Goal: Browse casually: Explore the website without a specific task or goal

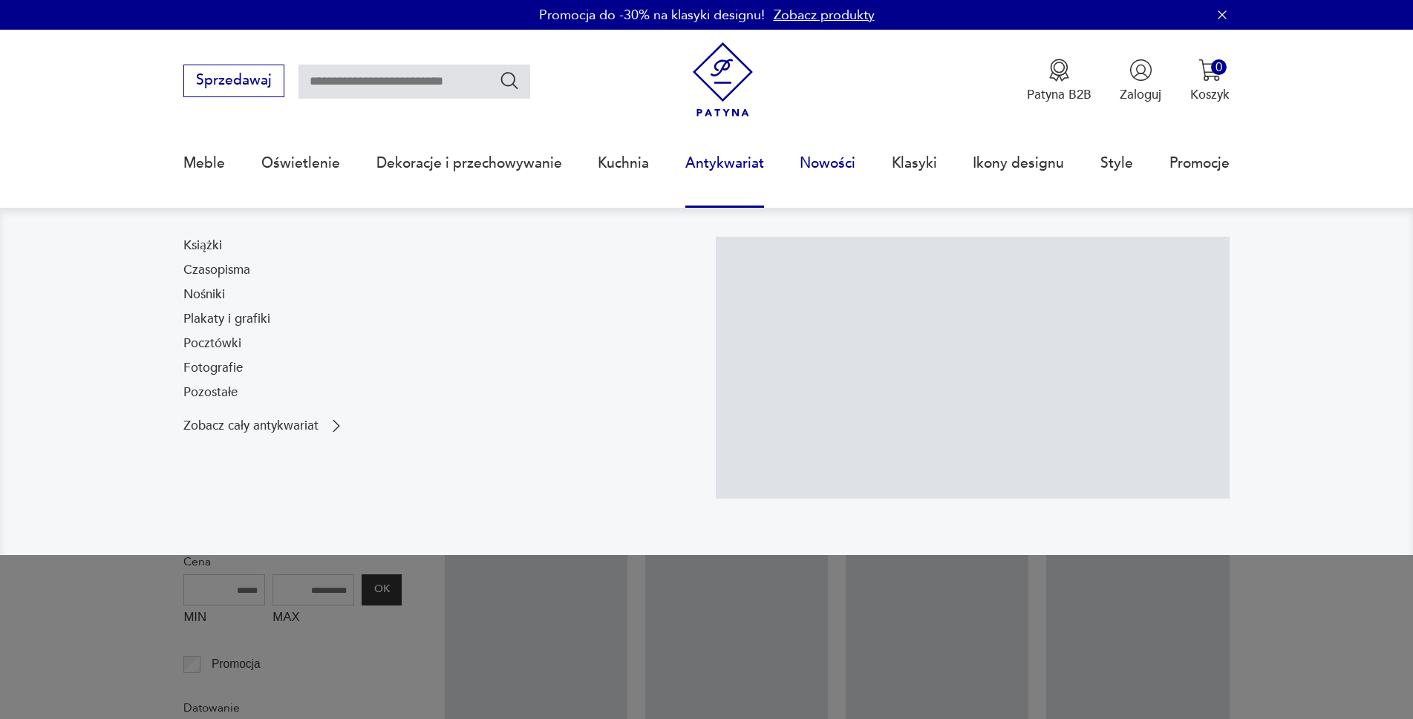
click at [836, 129] on link "Nowości" at bounding box center [828, 163] width 56 height 68
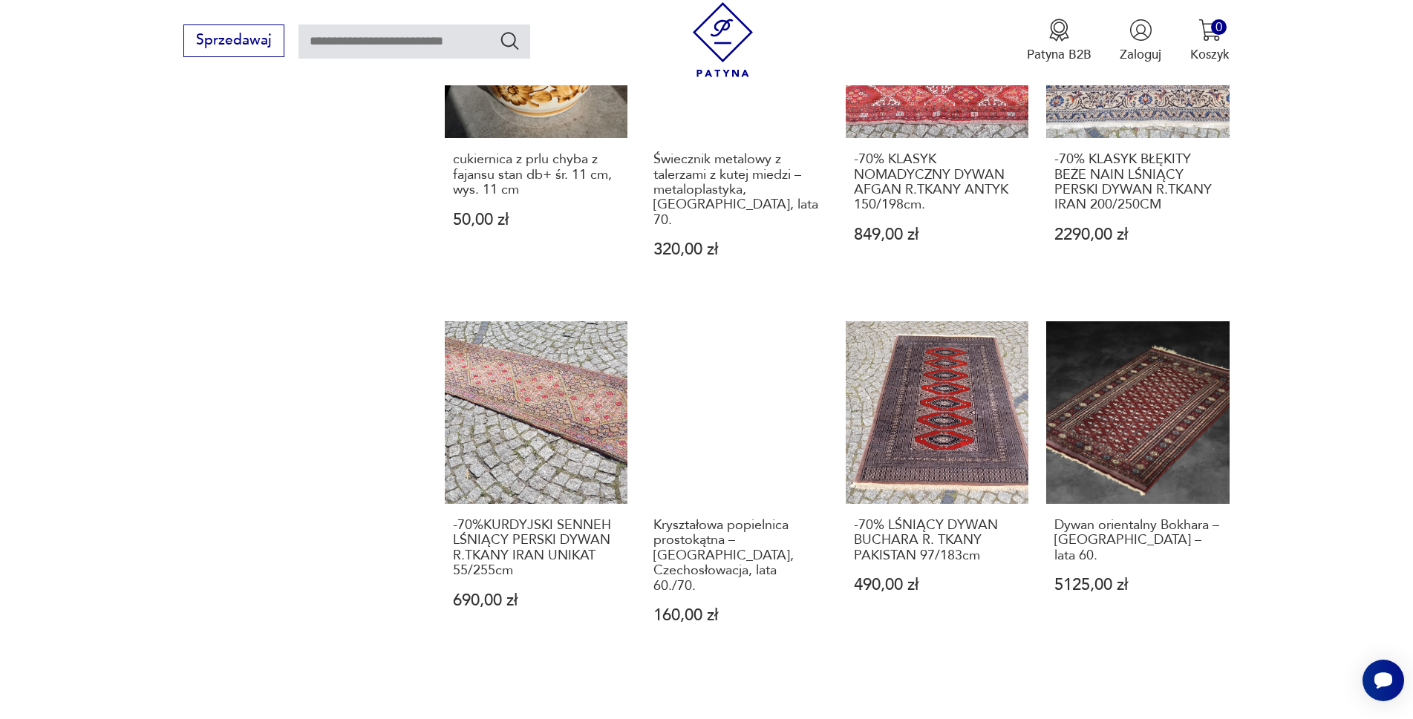
scroll to position [1440, 0]
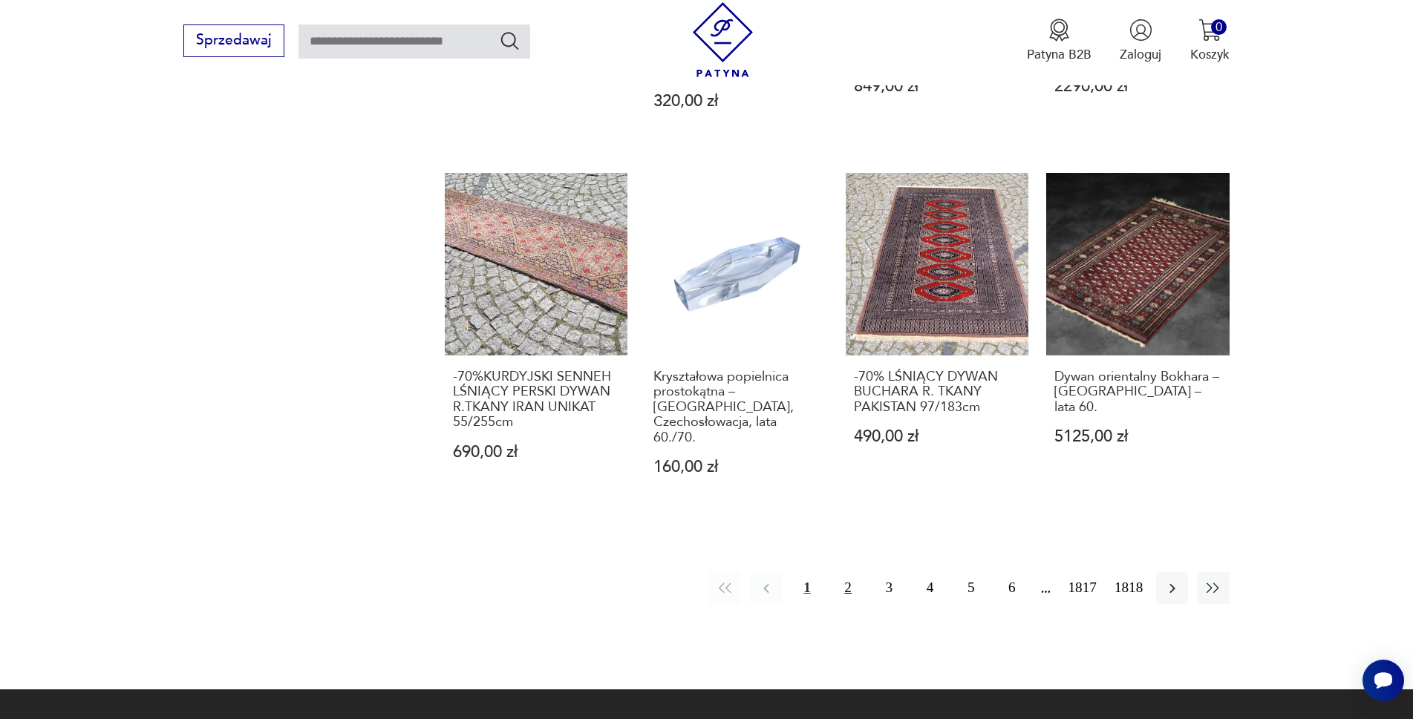
click at [846, 572] on button "2" at bounding box center [848, 588] width 32 height 32
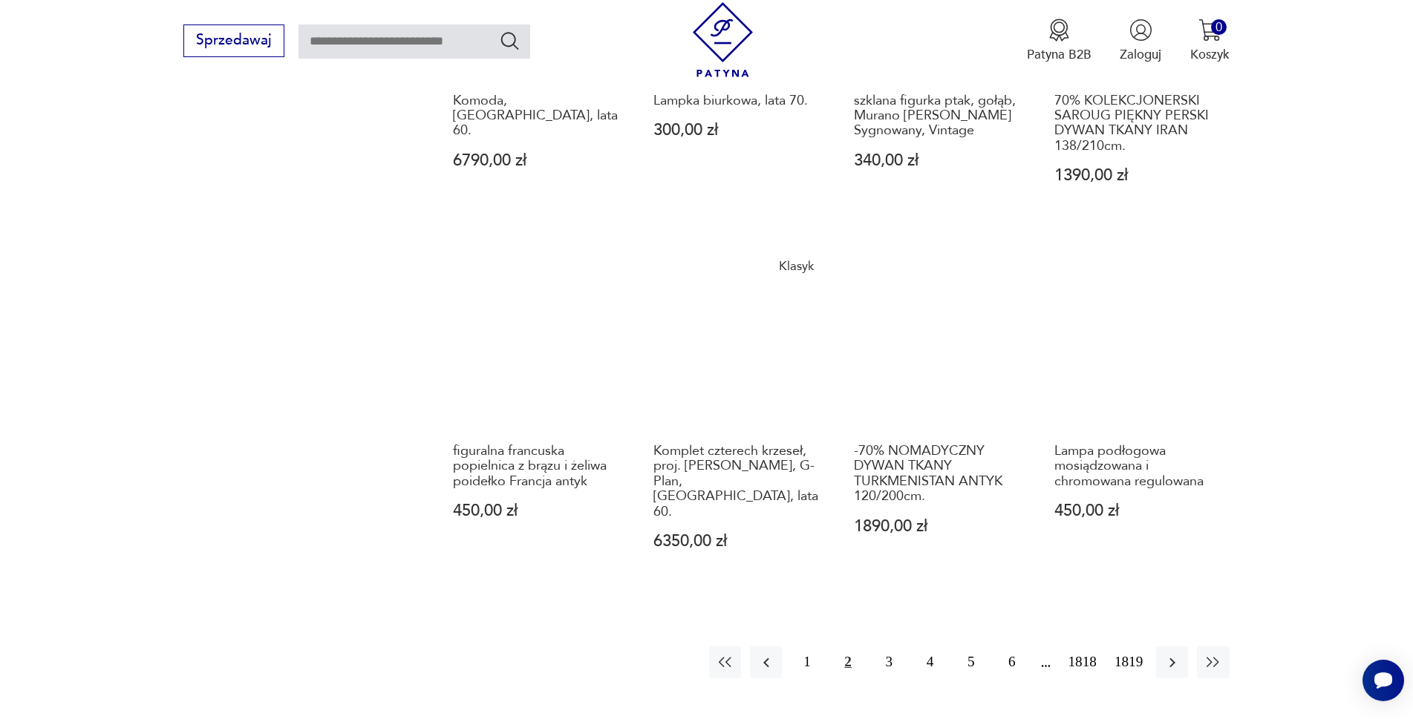
scroll to position [1514, 0]
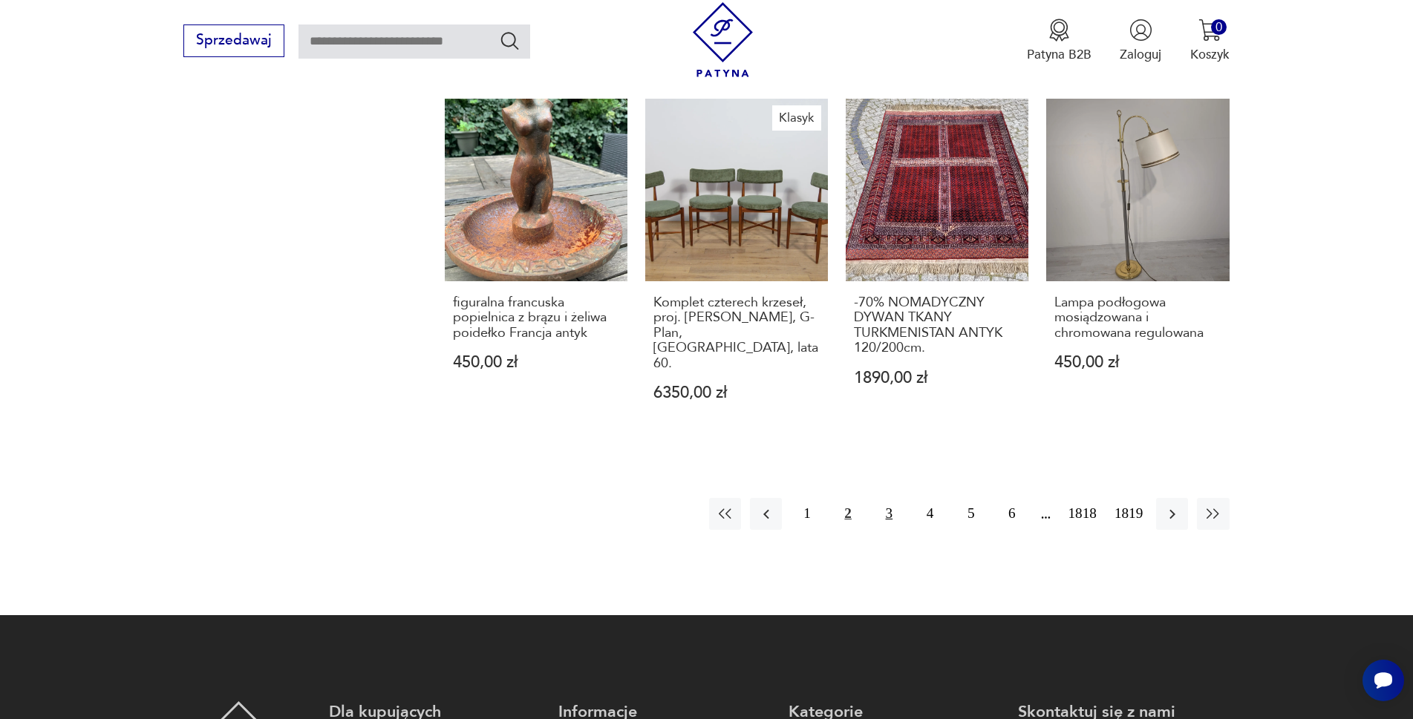
click at [883, 498] on button "3" at bounding box center [889, 514] width 32 height 32
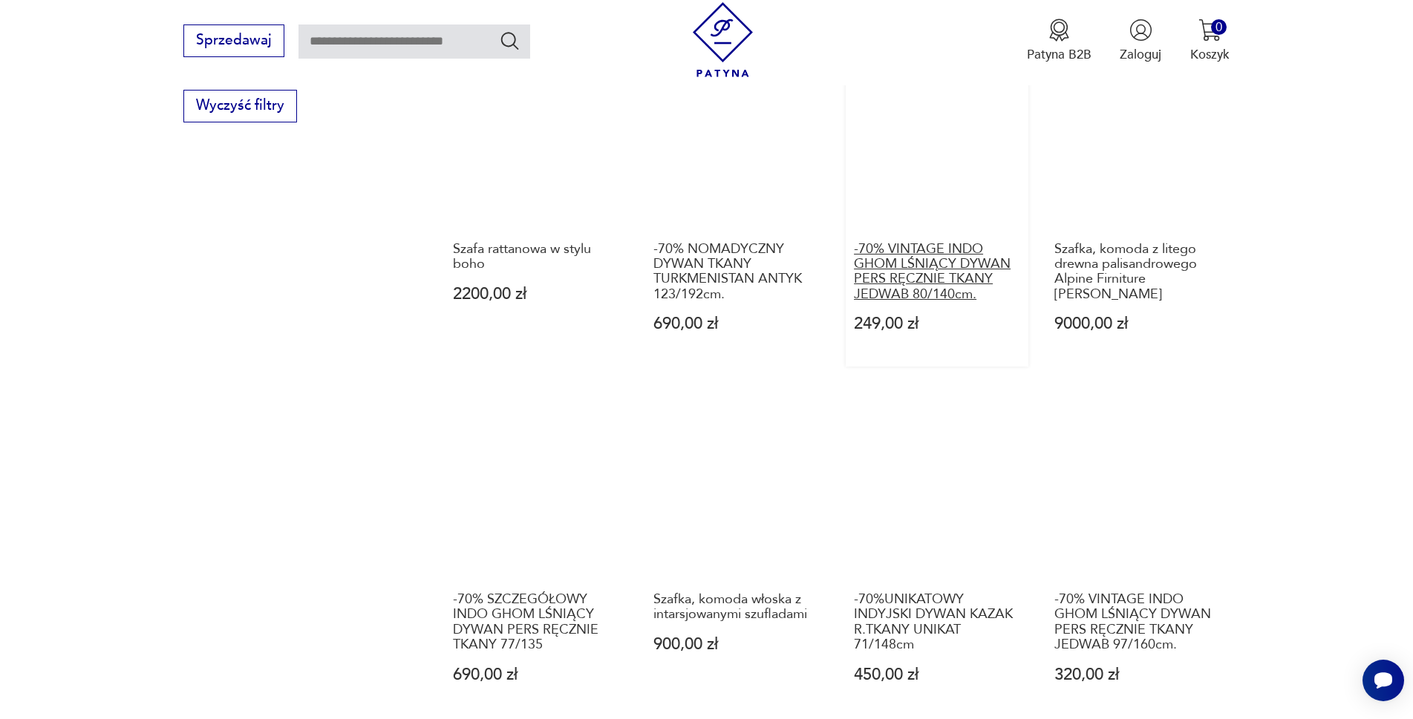
scroll to position [1440, 0]
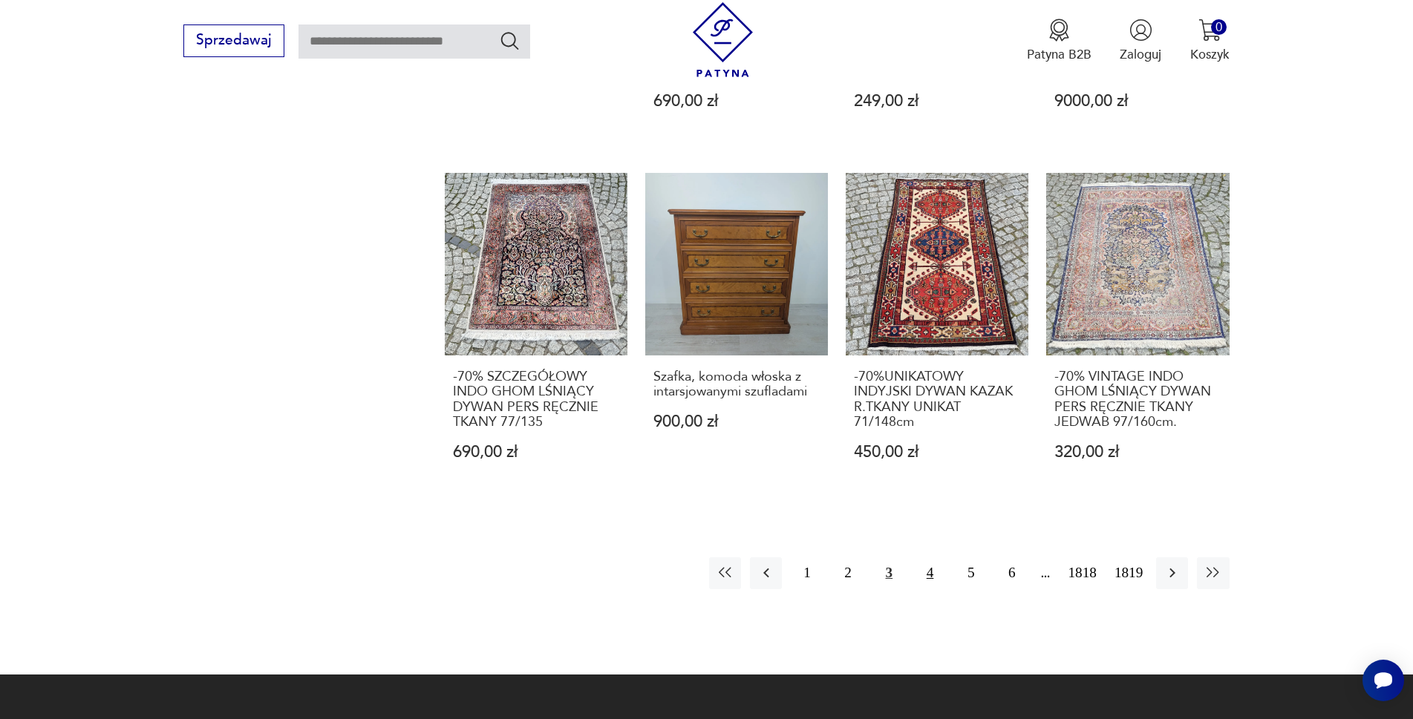
click at [929, 573] on button "4" at bounding box center [930, 574] width 32 height 32
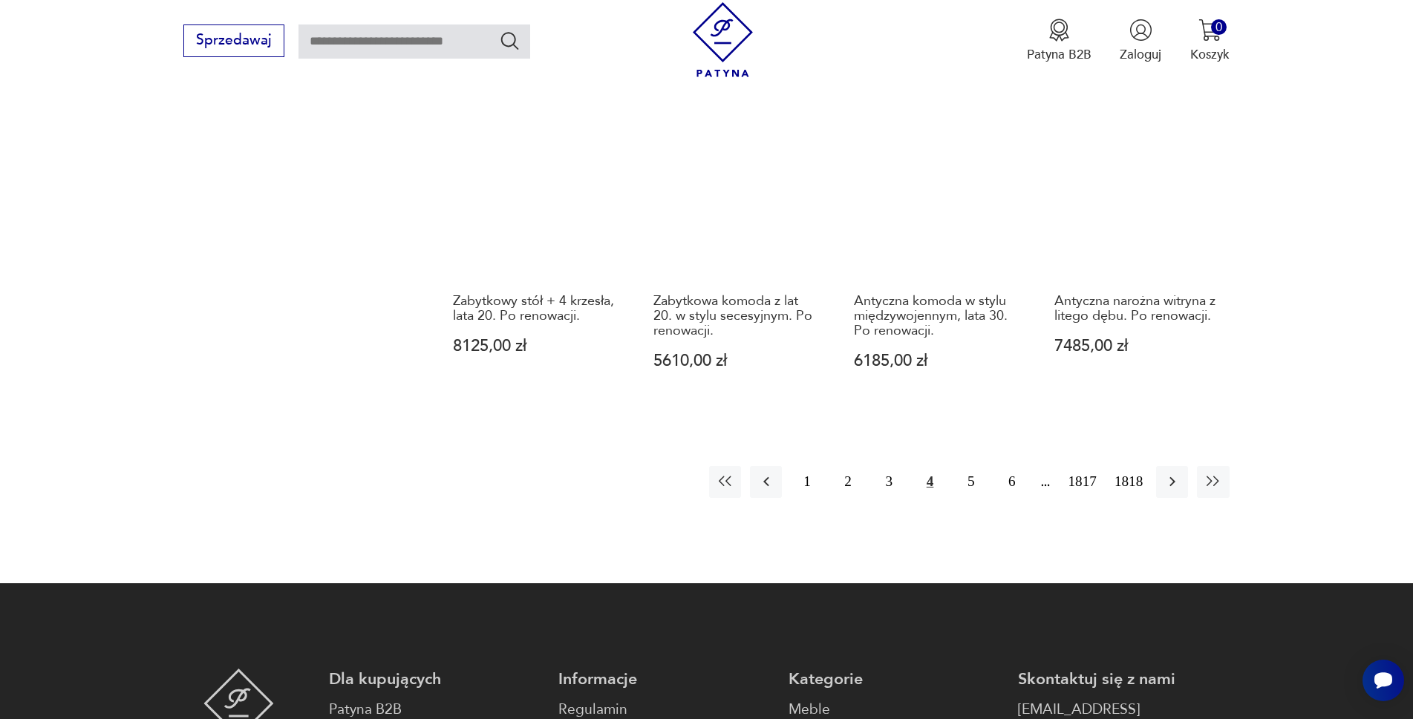
scroll to position [1588, 0]
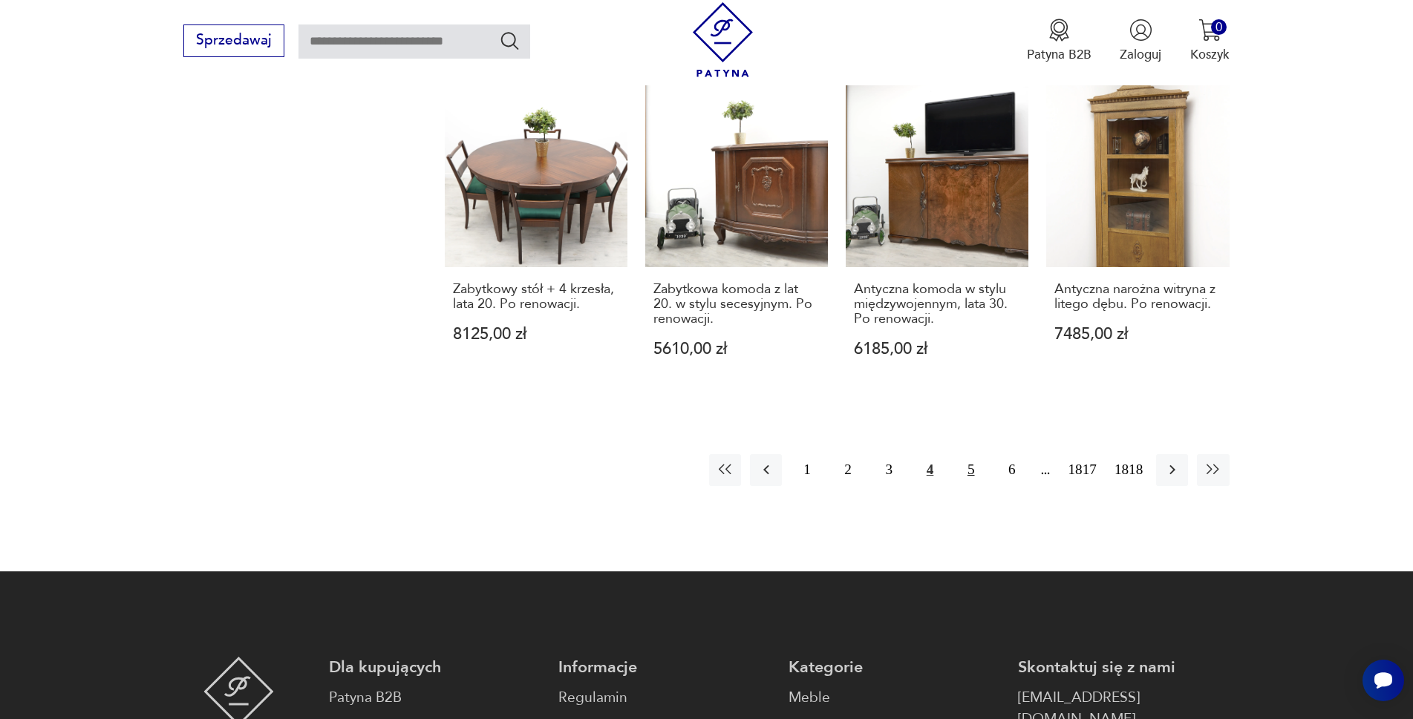
click at [966, 467] on button "5" at bounding box center [971, 470] width 32 height 32
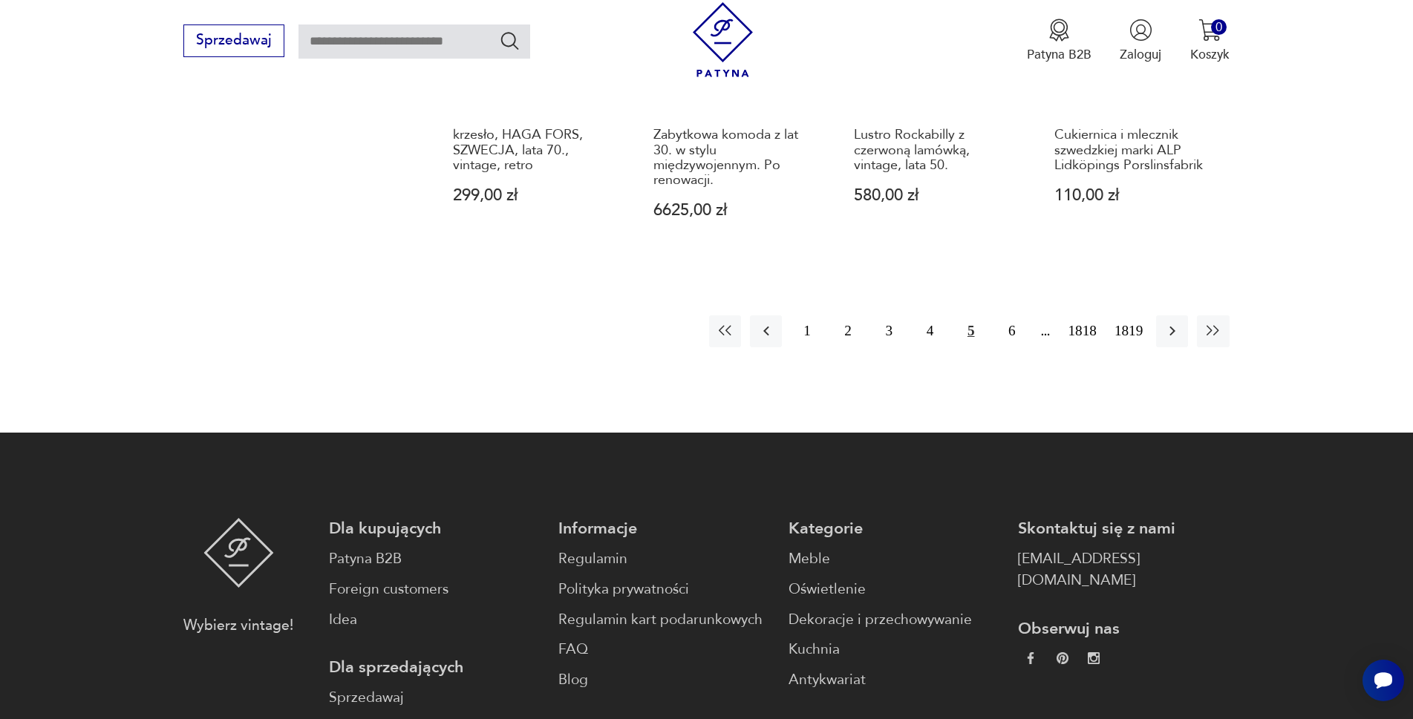
scroll to position [1737, 0]
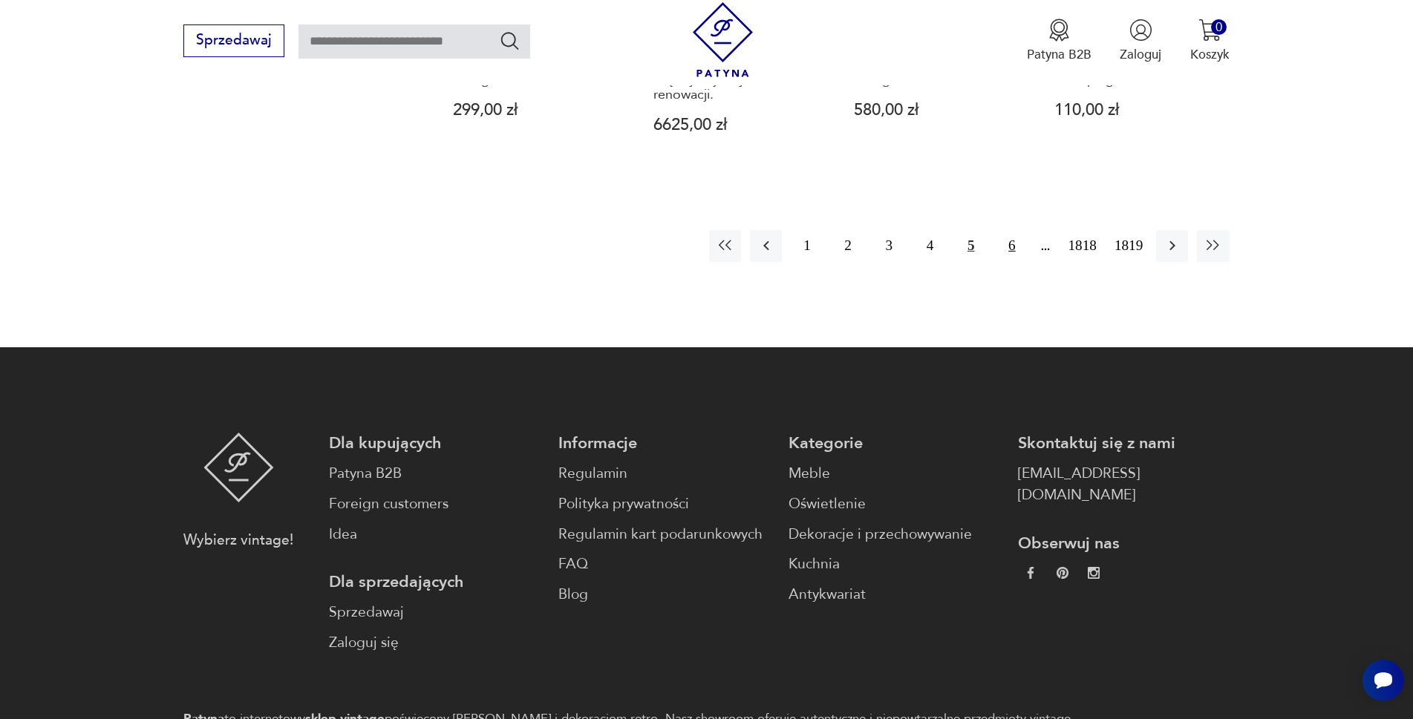
click at [1014, 230] on button "6" at bounding box center [1012, 246] width 32 height 32
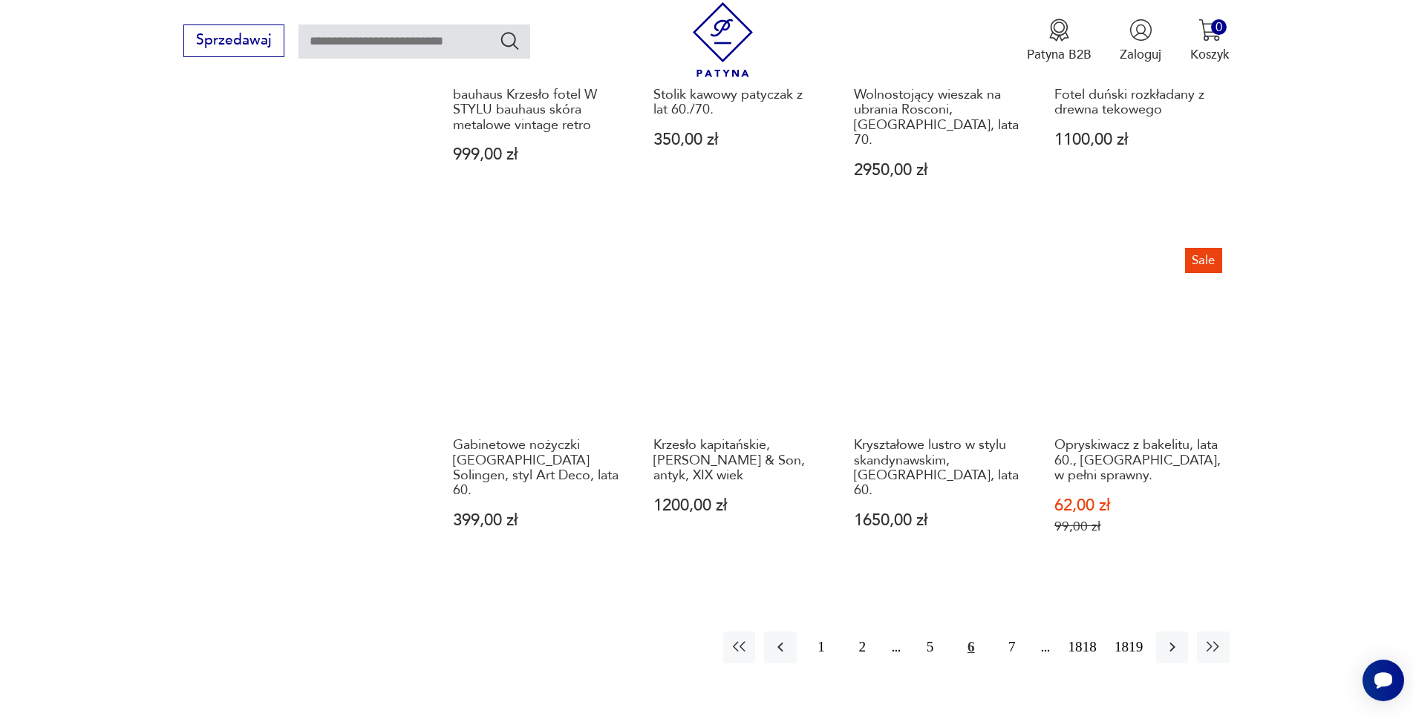
scroll to position [1365, 0]
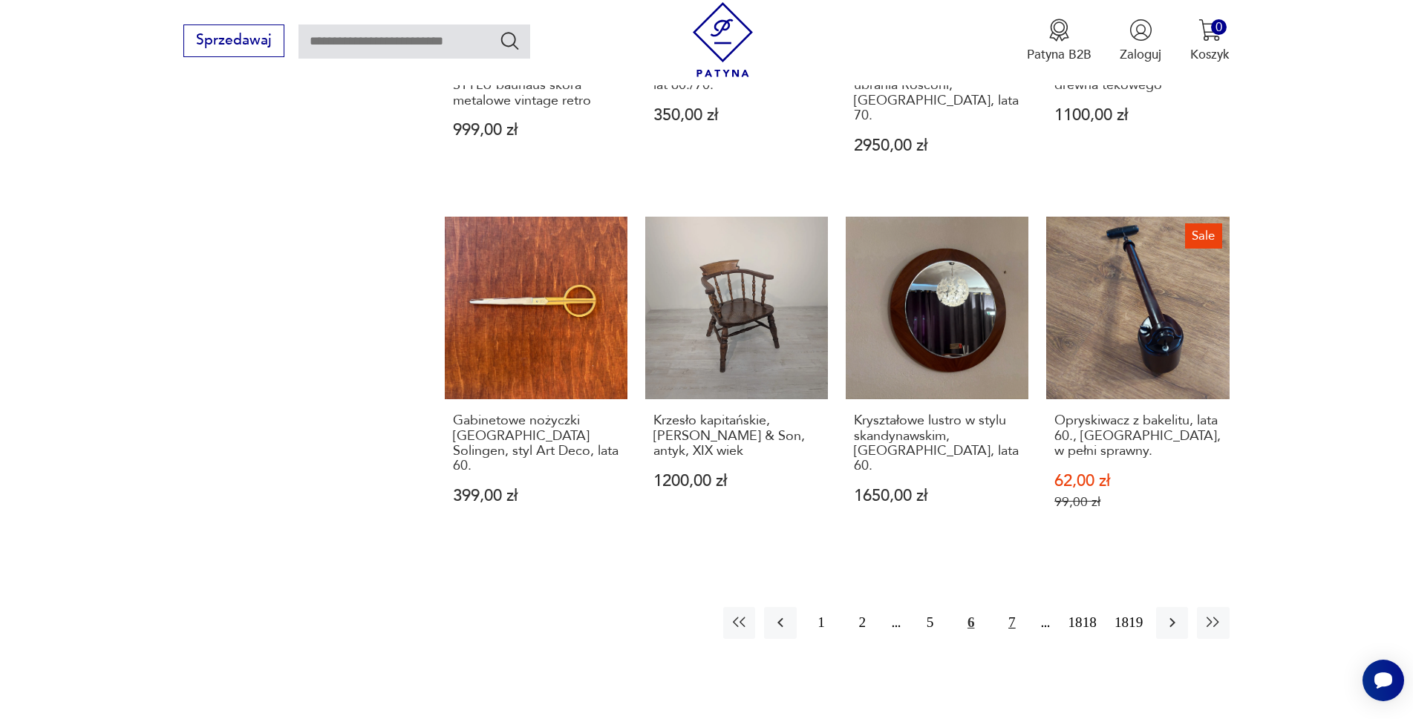
click at [1011, 607] on button "7" at bounding box center [1012, 623] width 32 height 32
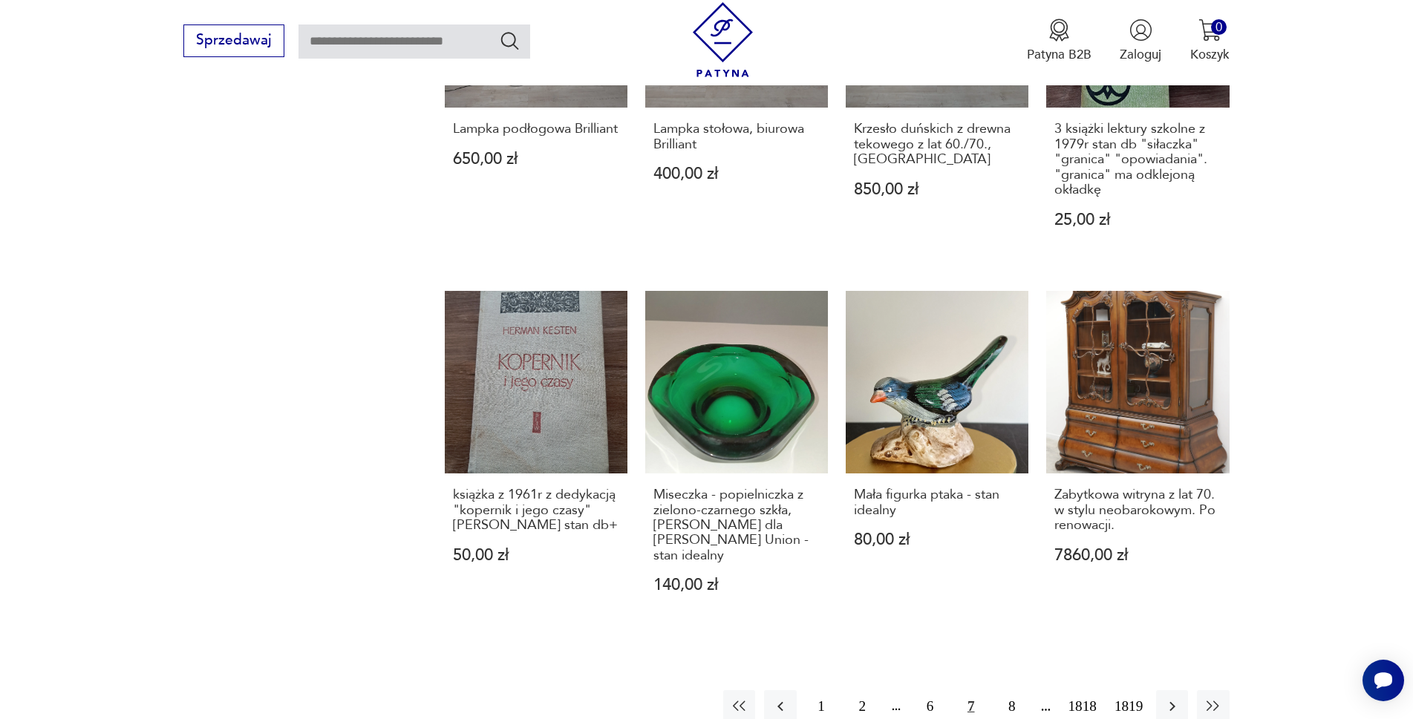
scroll to position [1440, 0]
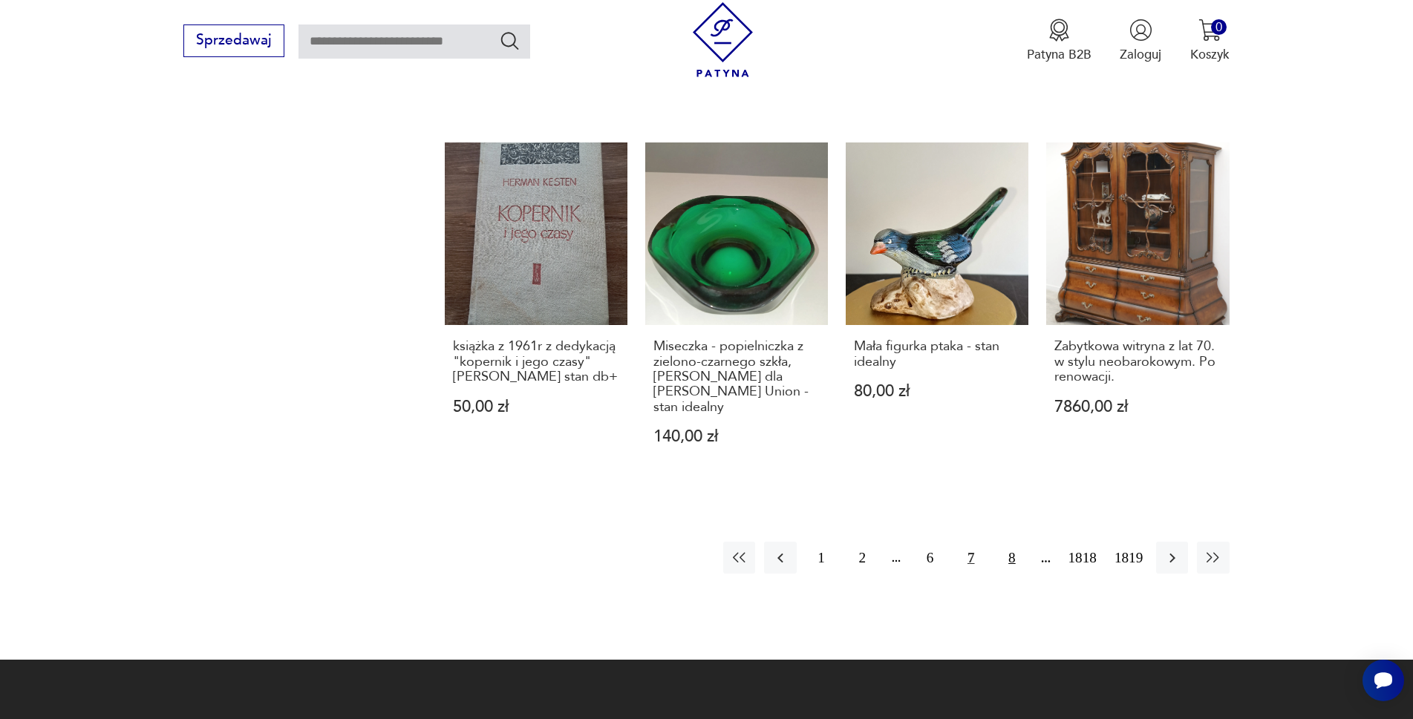
click at [1010, 542] on button "8" at bounding box center [1012, 558] width 32 height 32
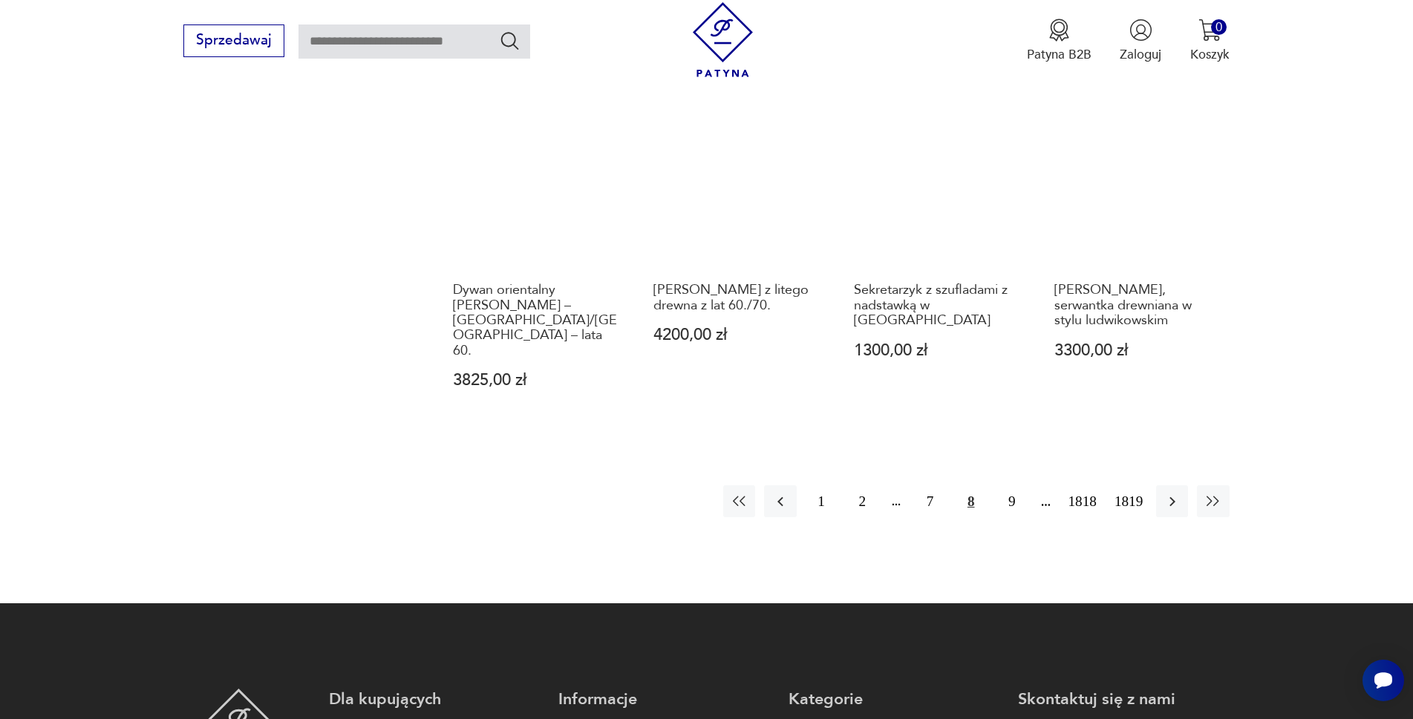
scroll to position [1514, 0]
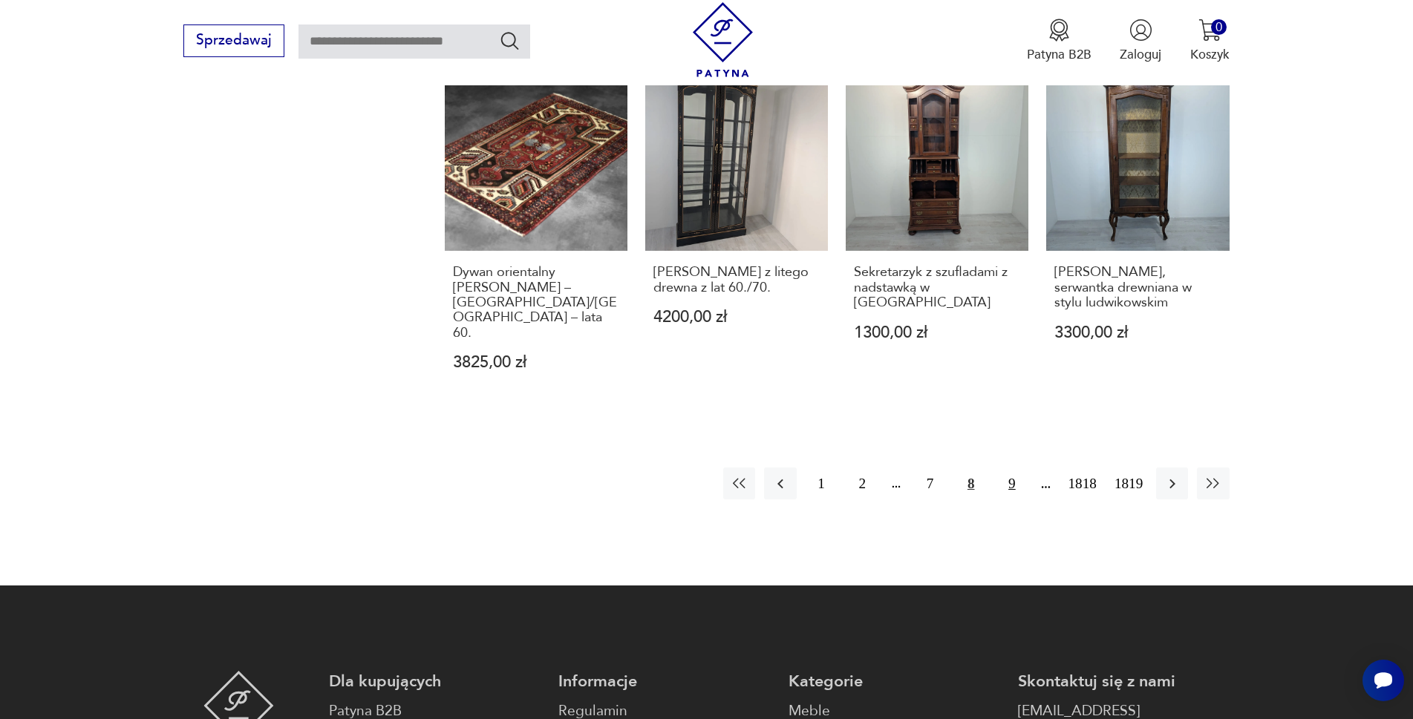
click at [1006, 468] on button "9" at bounding box center [1012, 484] width 32 height 32
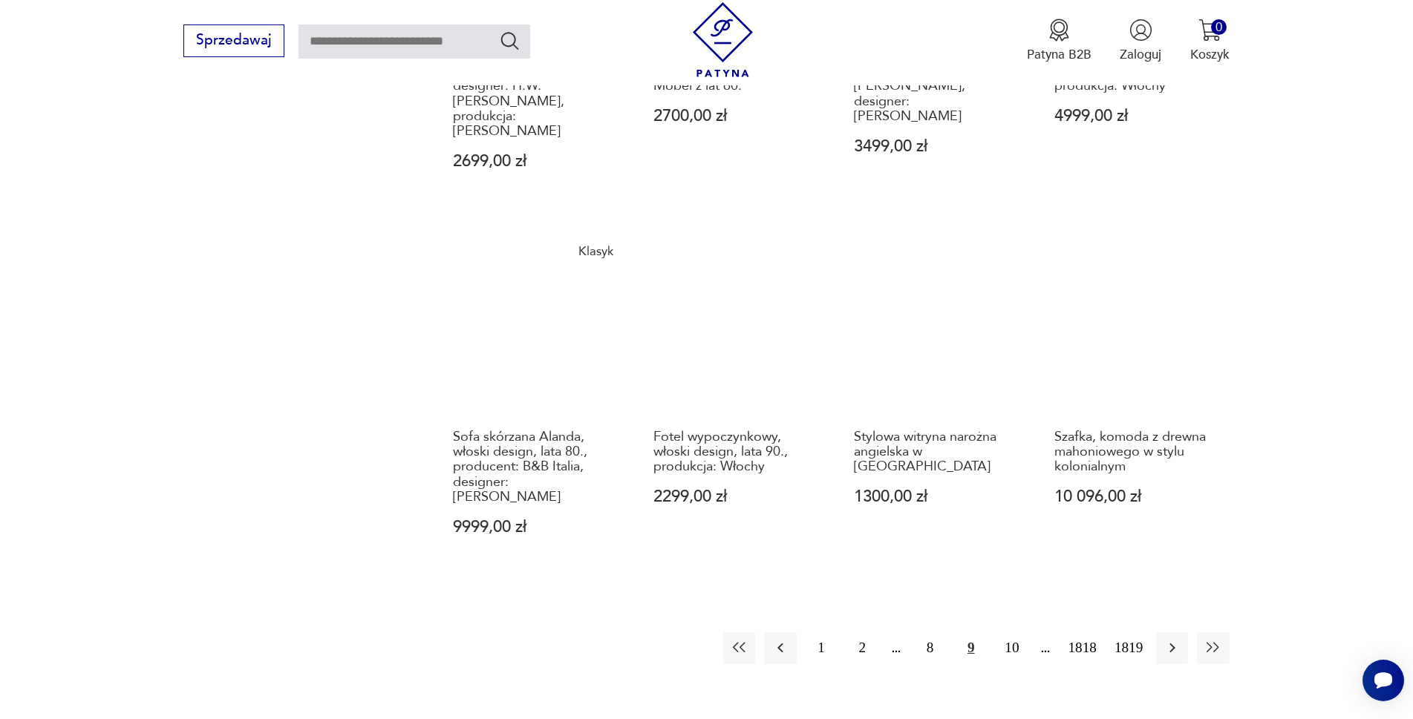
scroll to position [1440, 0]
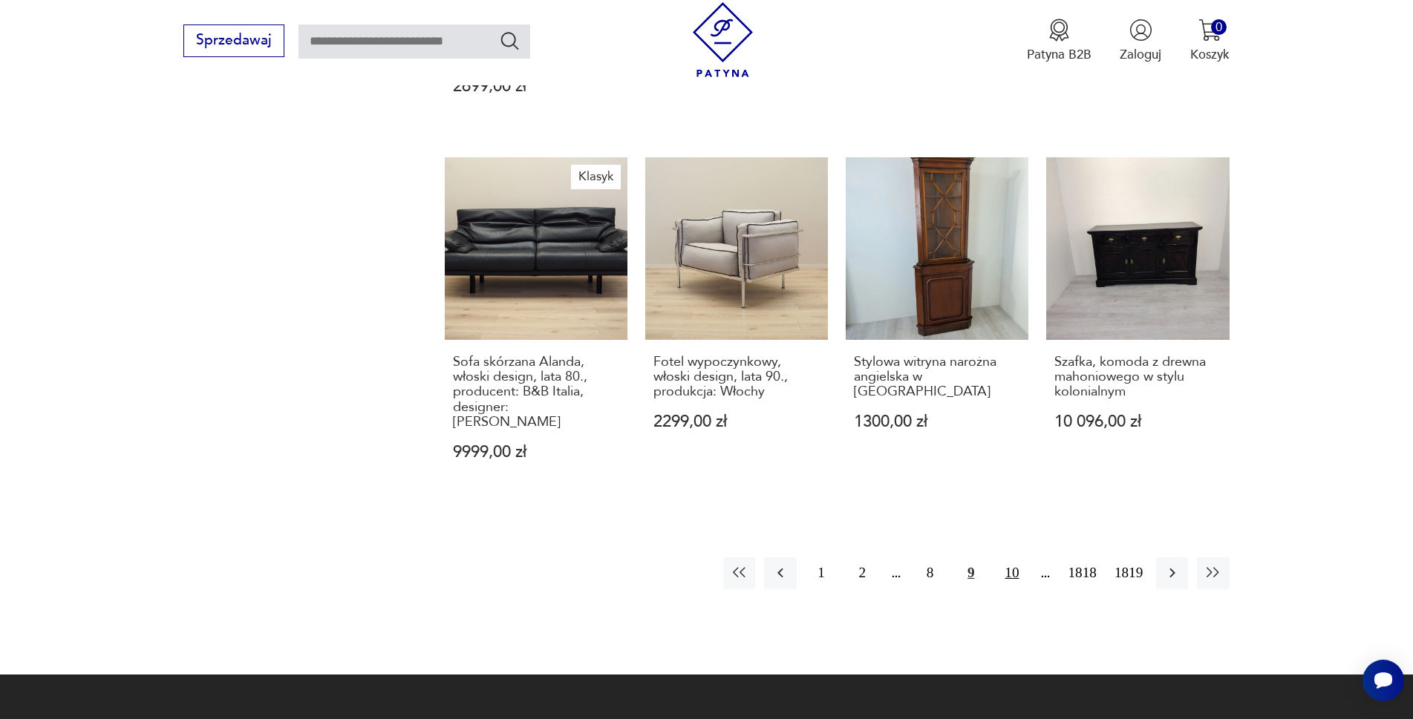
click at [1018, 558] on button "10" at bounding box center [1012, 574] width 32 height 32
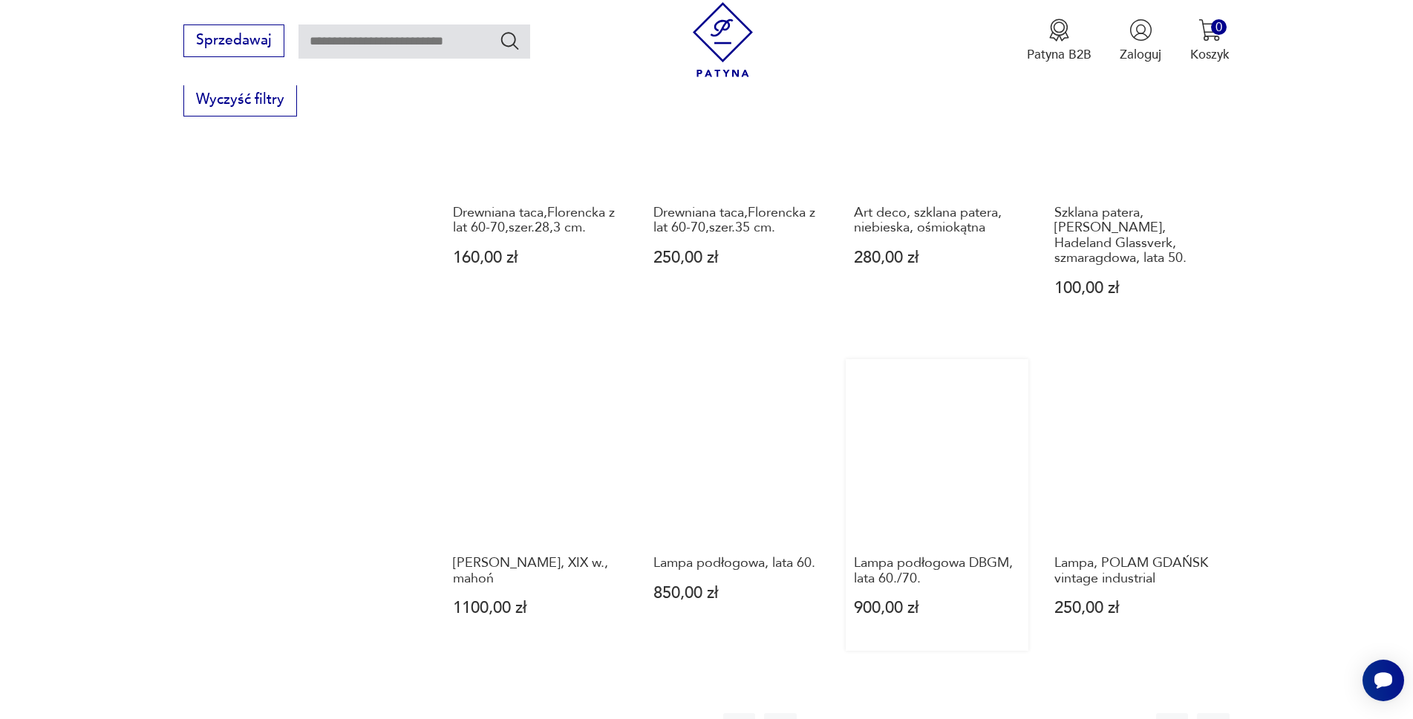
scroll to position [1365, 0]
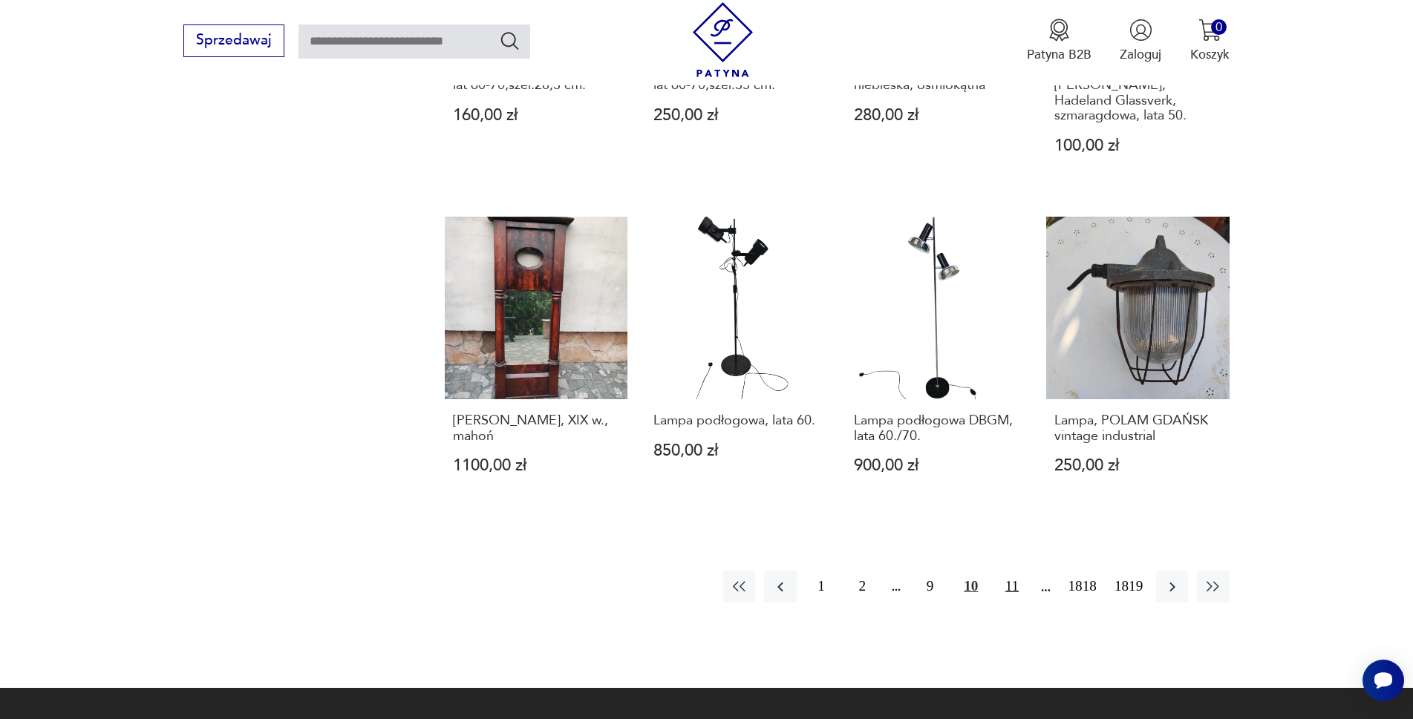
click at [1014, 571] on button "11" at bounding box center [1012, 587] width 32 height 32
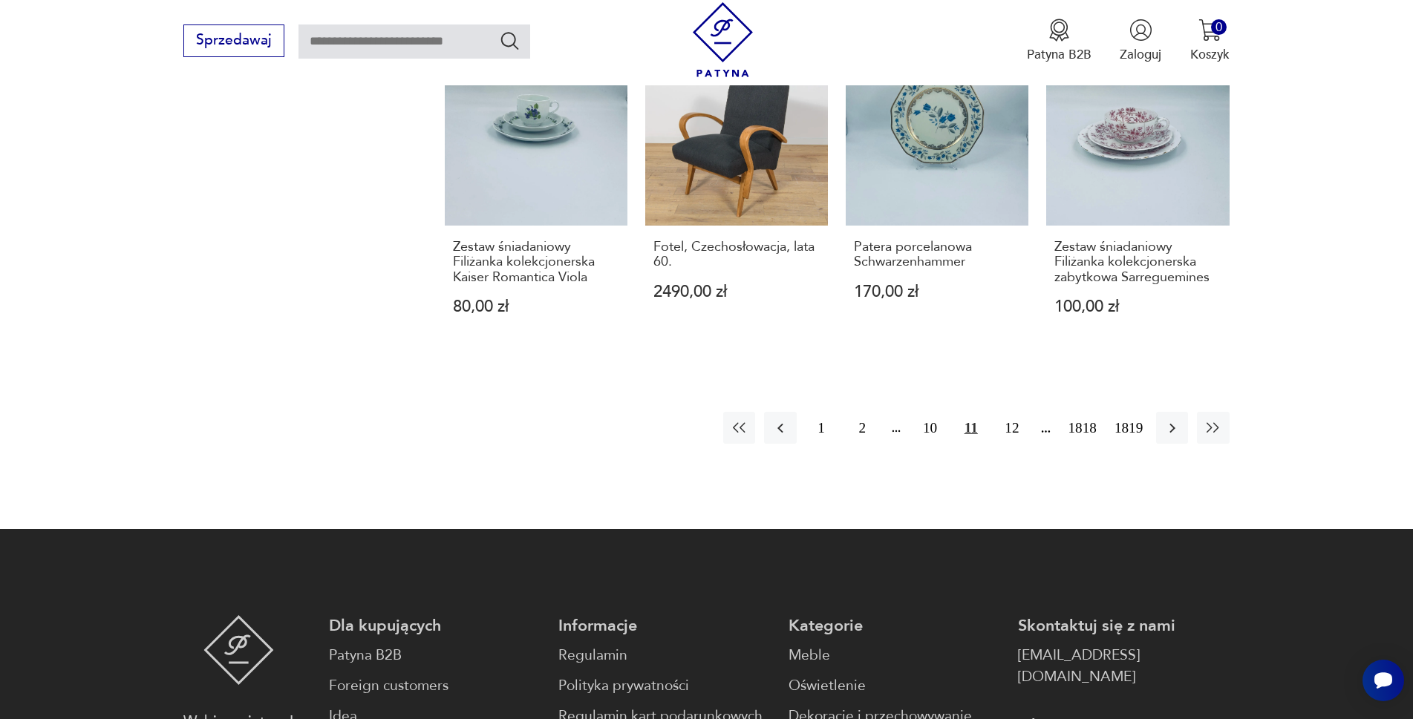
scroll to position [1514, 0]
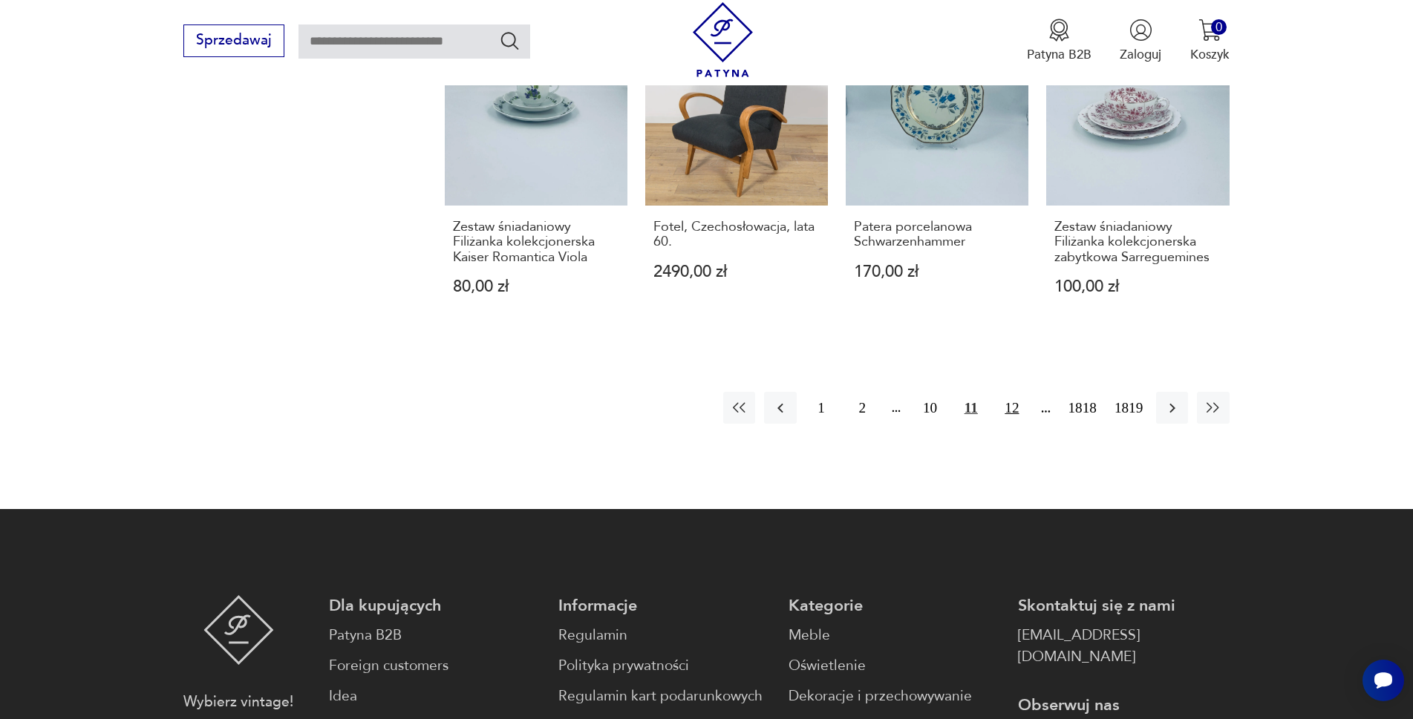
click at [1015, 392] on button "12" at bounding box center [1012, 408] width 32 height 32
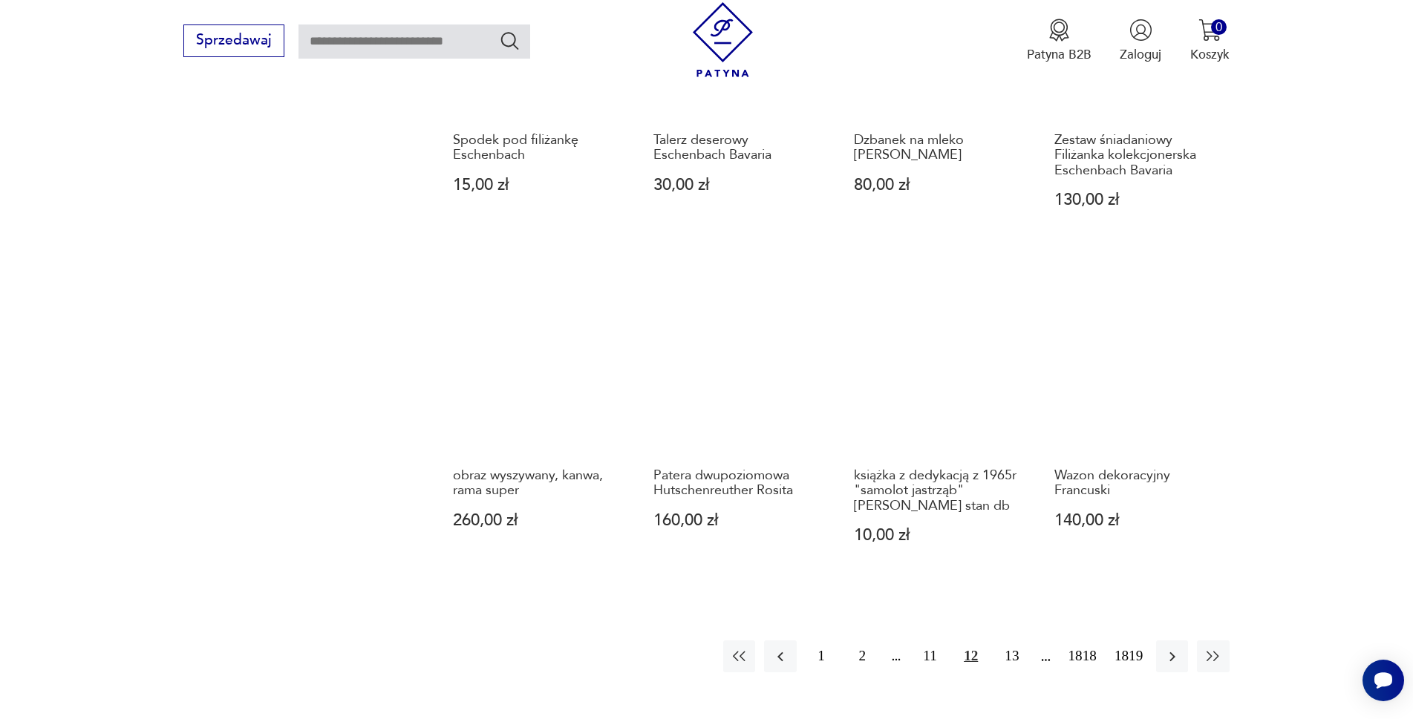
scroll to position [1291, 0]
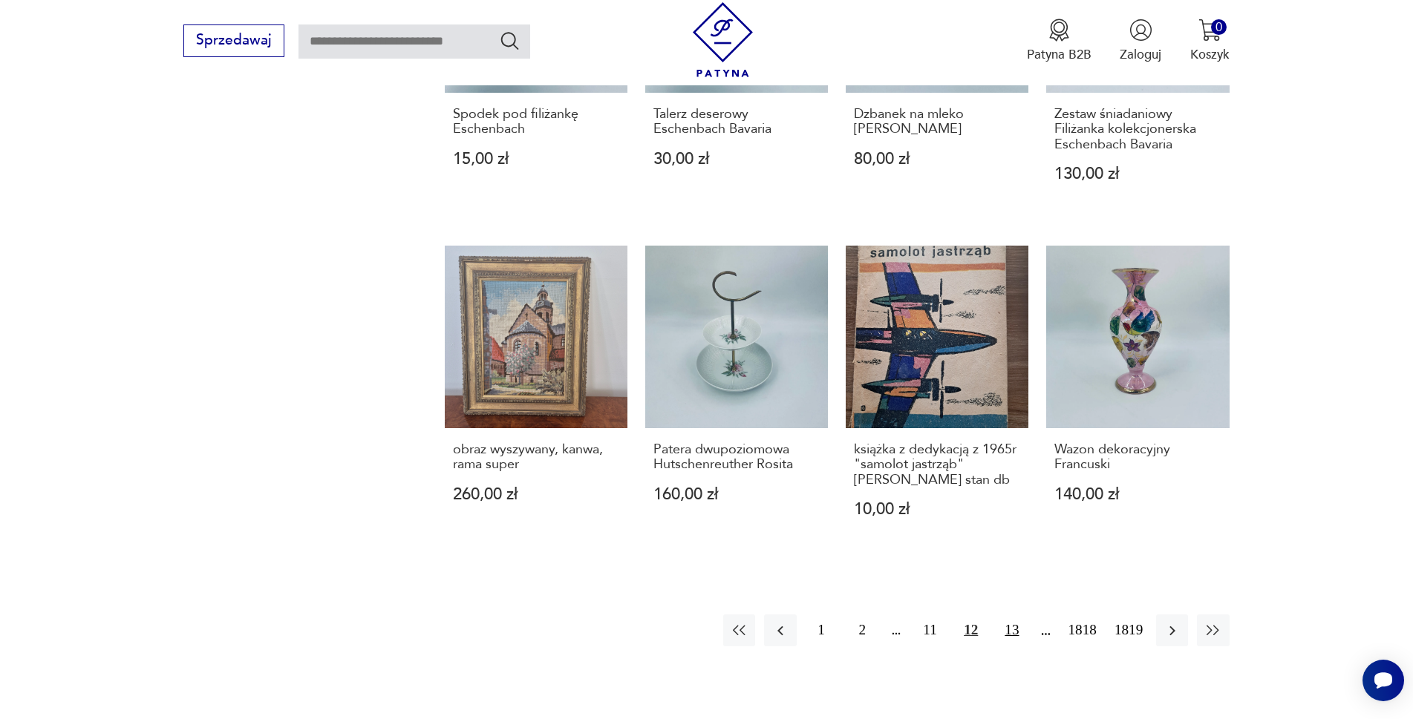
click at [1012, 631] on button "13" at bounding box center [1012, 631] width 32 height 32
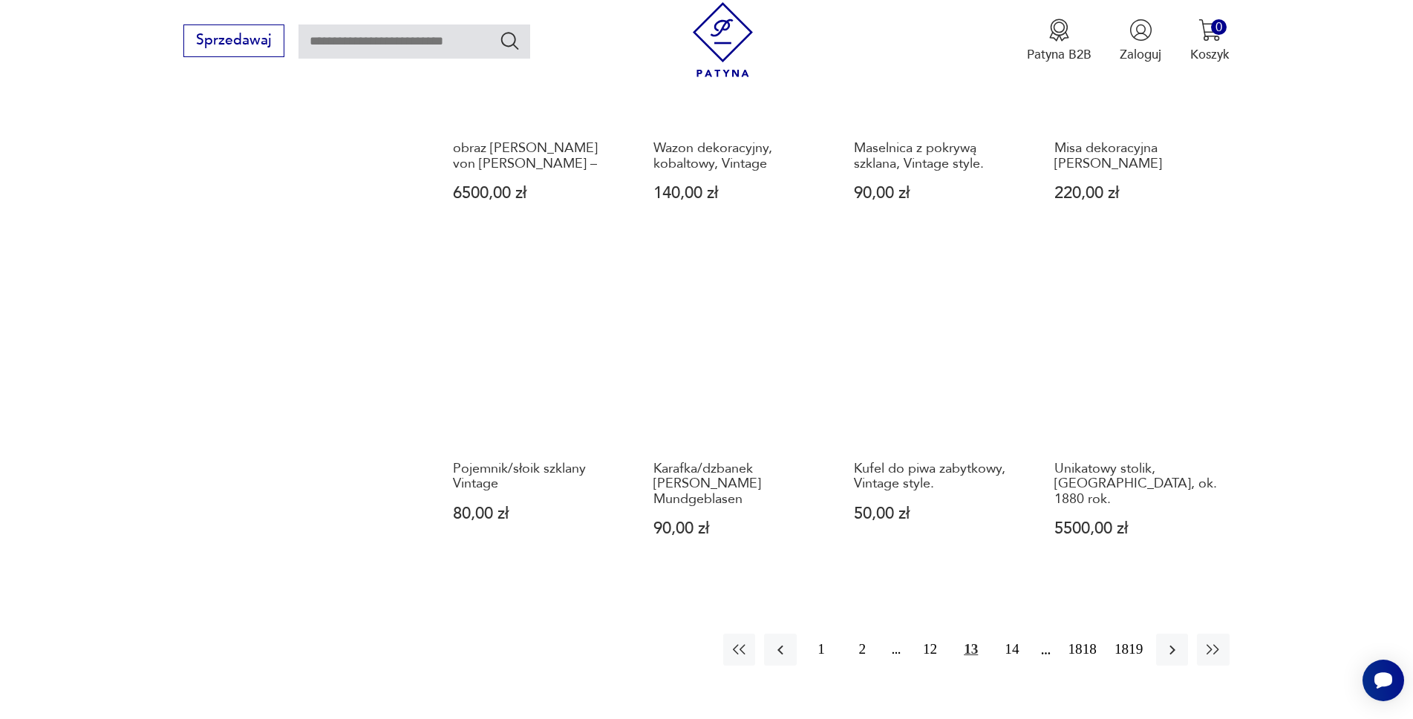
scroll to position [1291, 0]
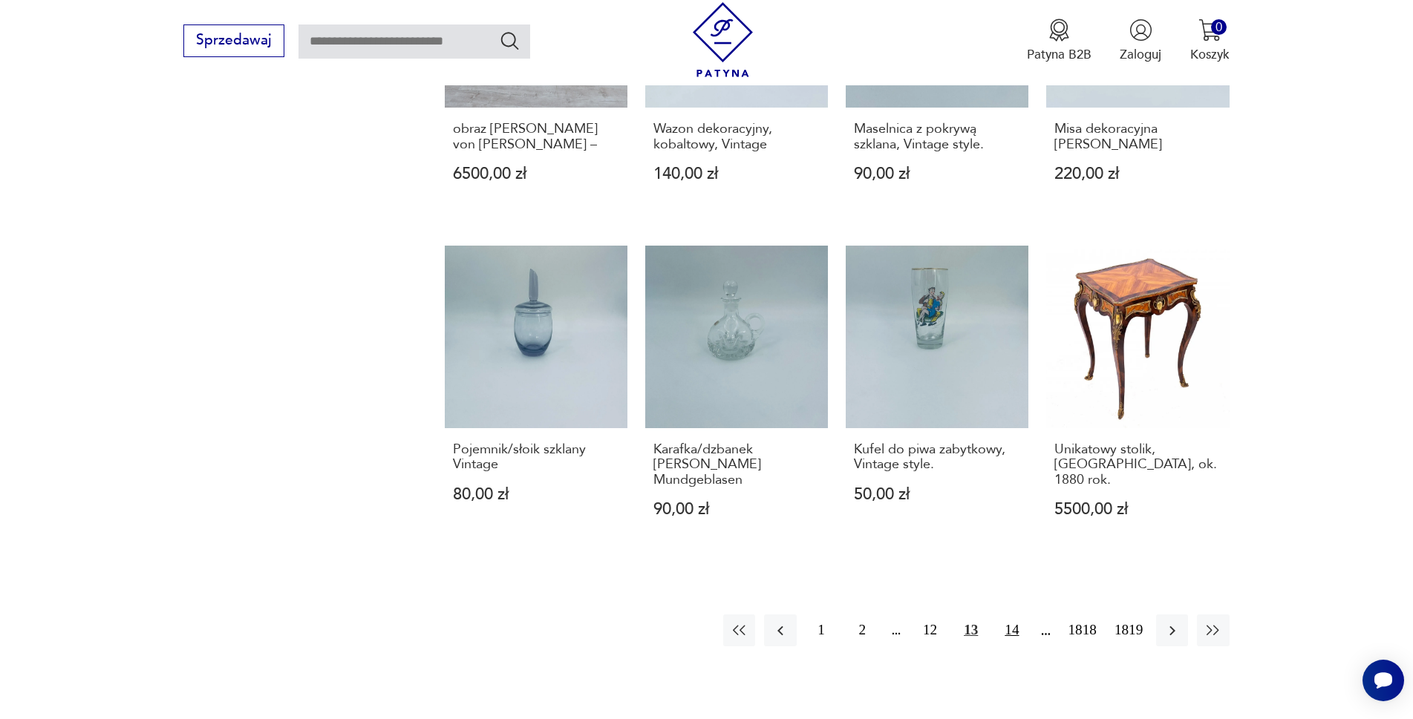
click at [1009, 615] on button "14" at bounding box center [1012, 631] width 32 height 32
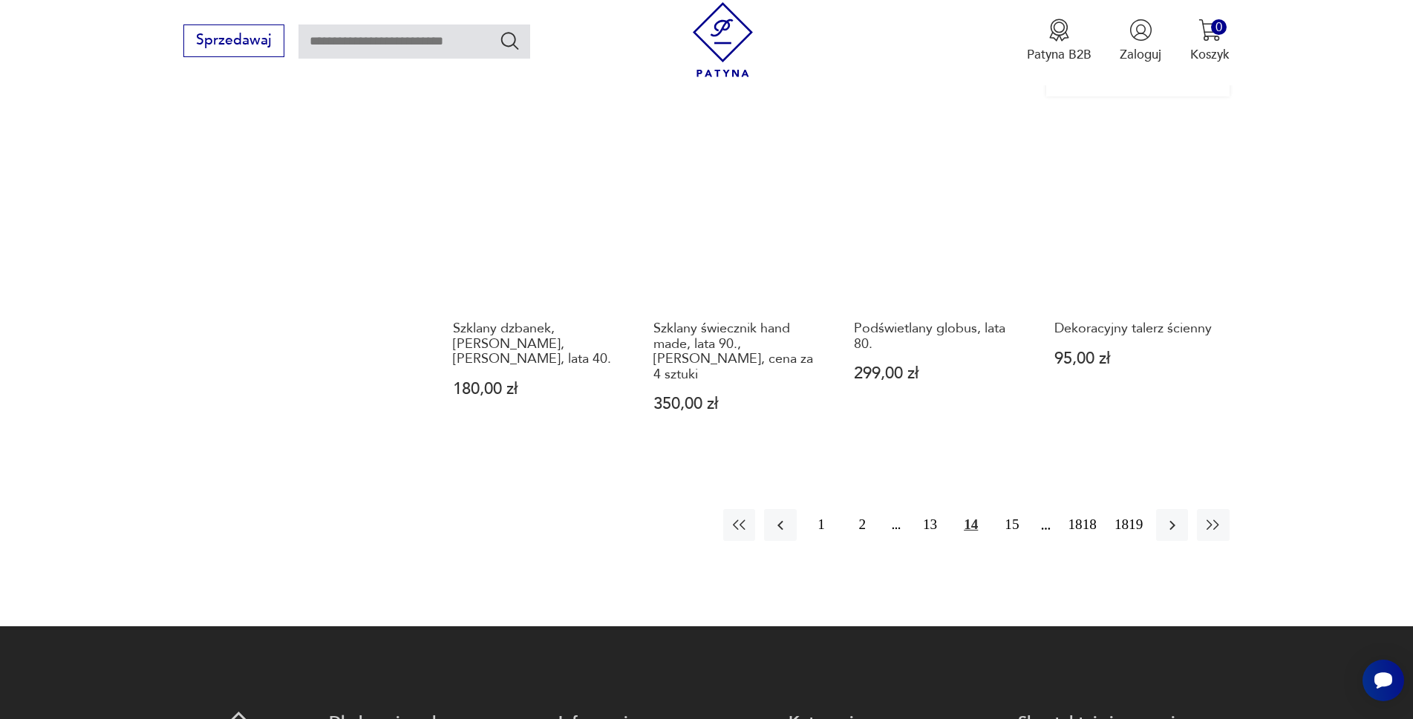
scroll to position [1440, 0]
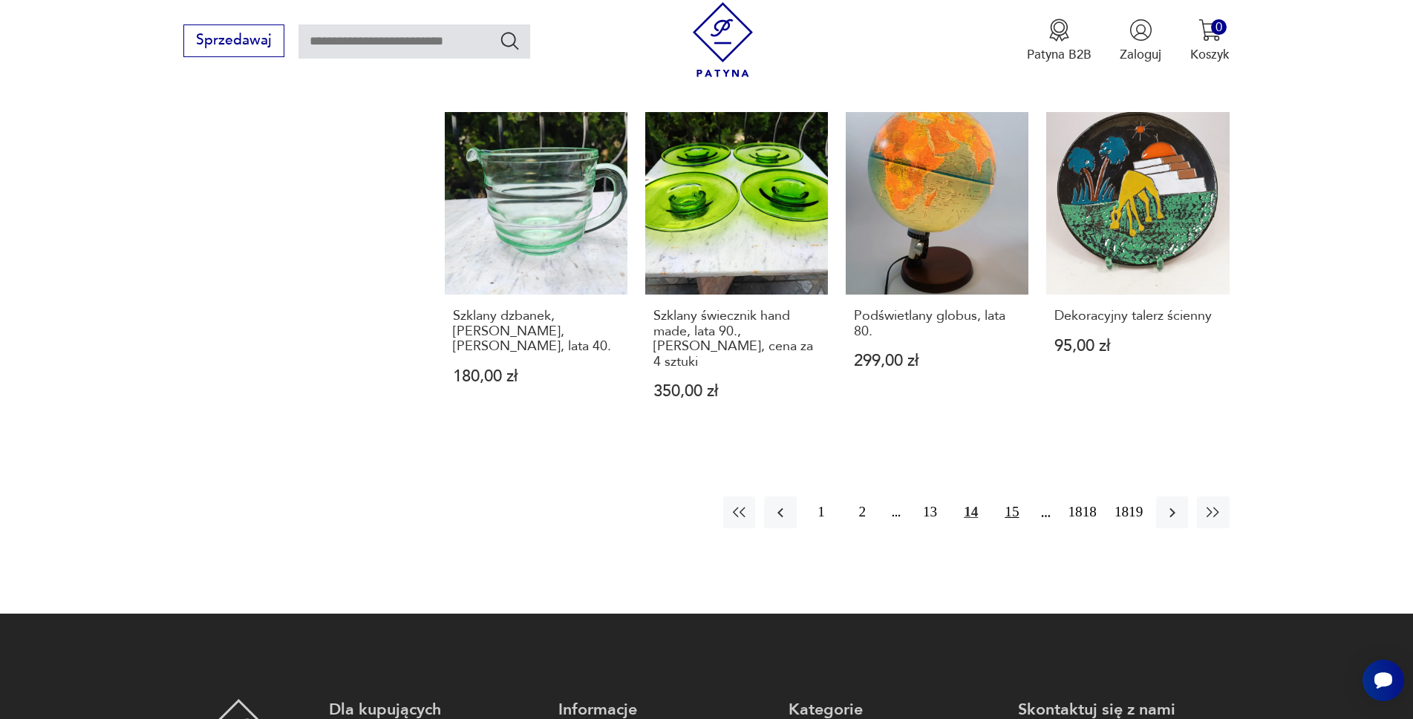
click at [1018, 497] on button "15" at bounding box center [1012, 513] width 32 height 32
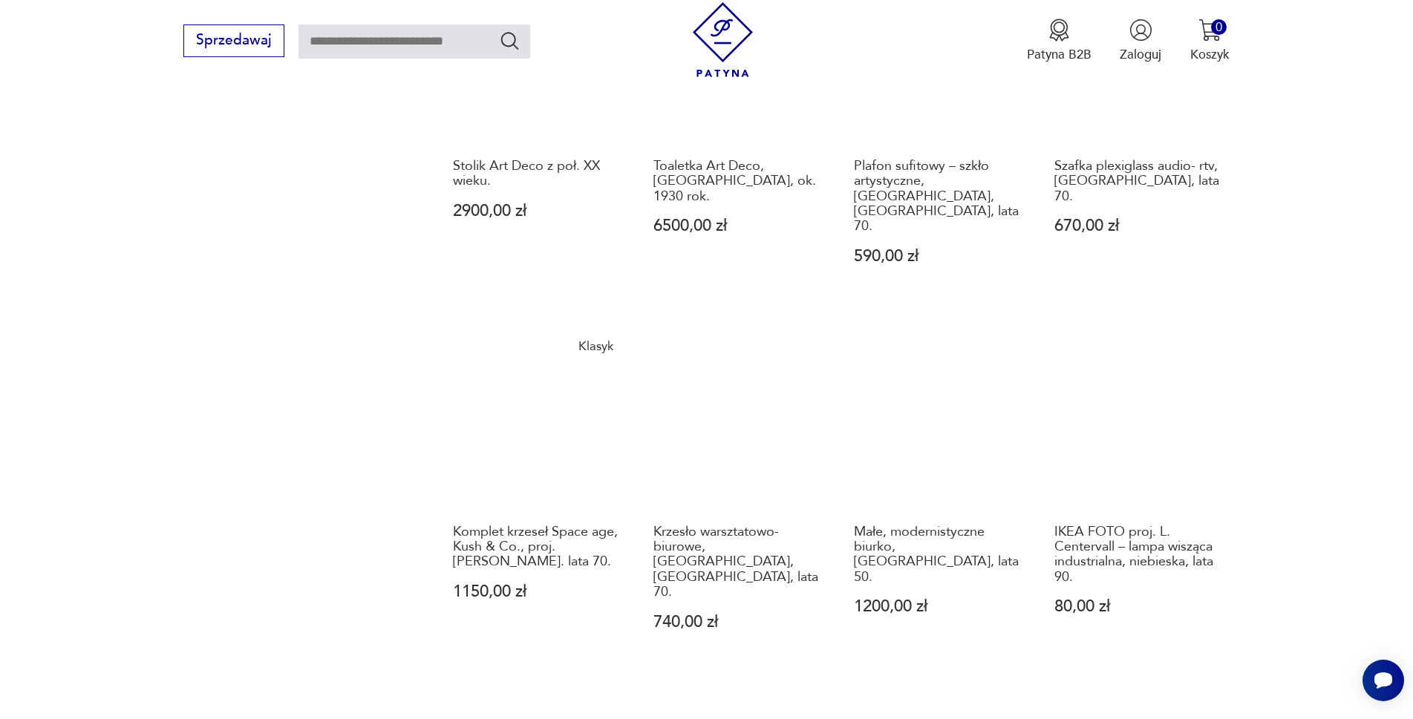
scroll to position [1291, 0]
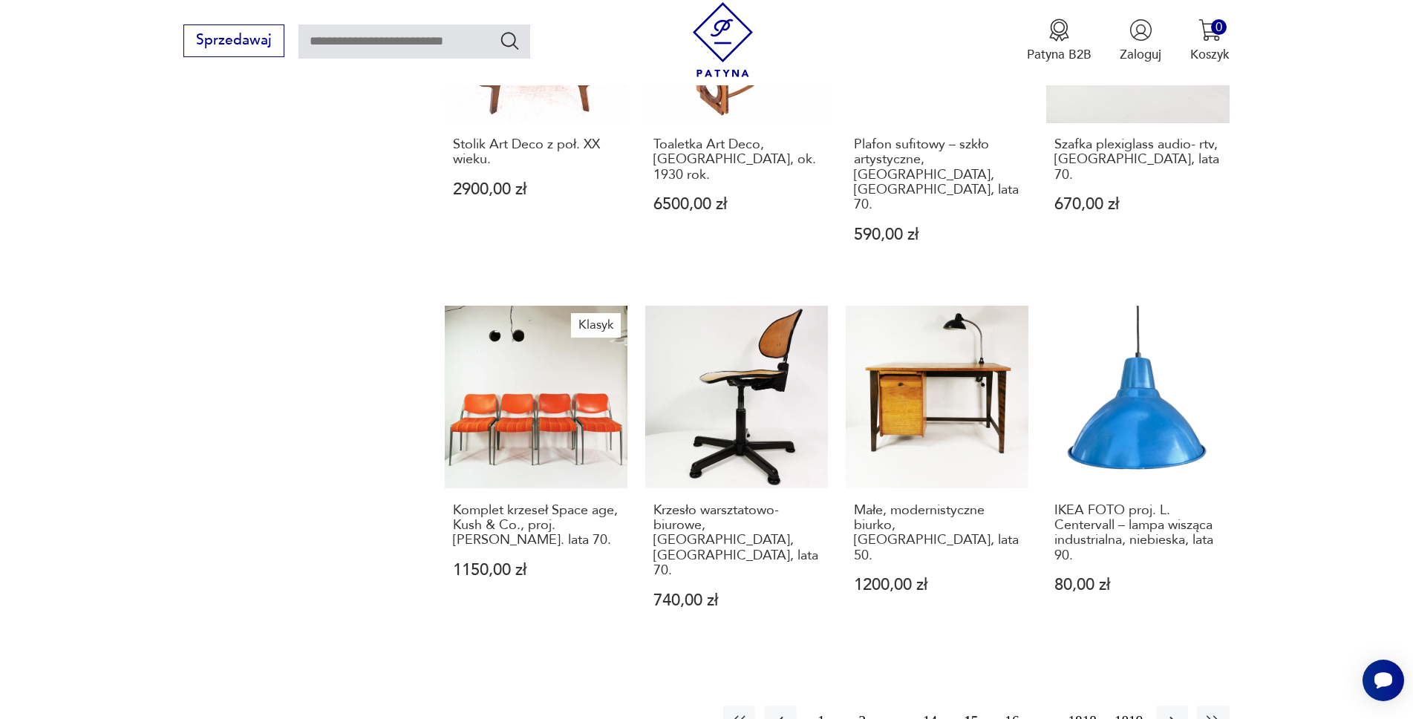
click at [1008, 706] on button "16" at bounding box center [1012, 722] width 32 height 32
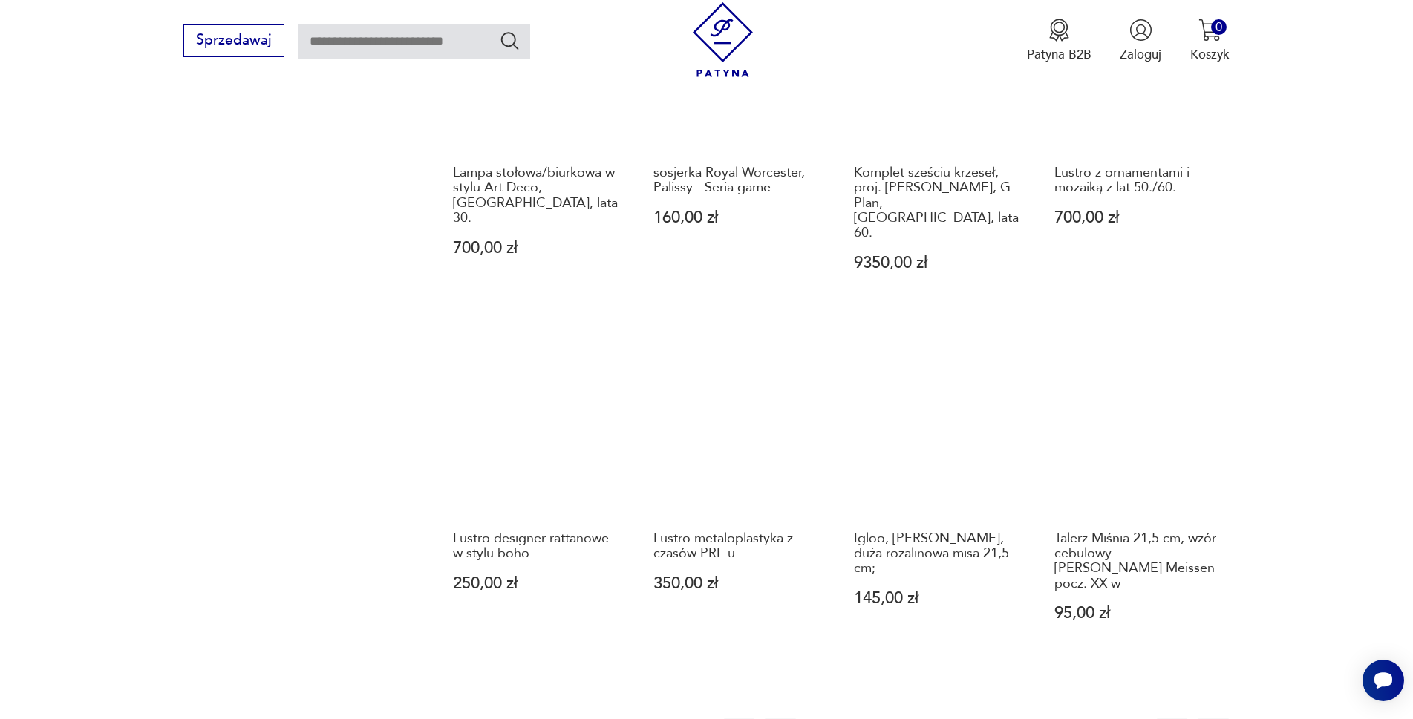
scroll to position [1365, 0]
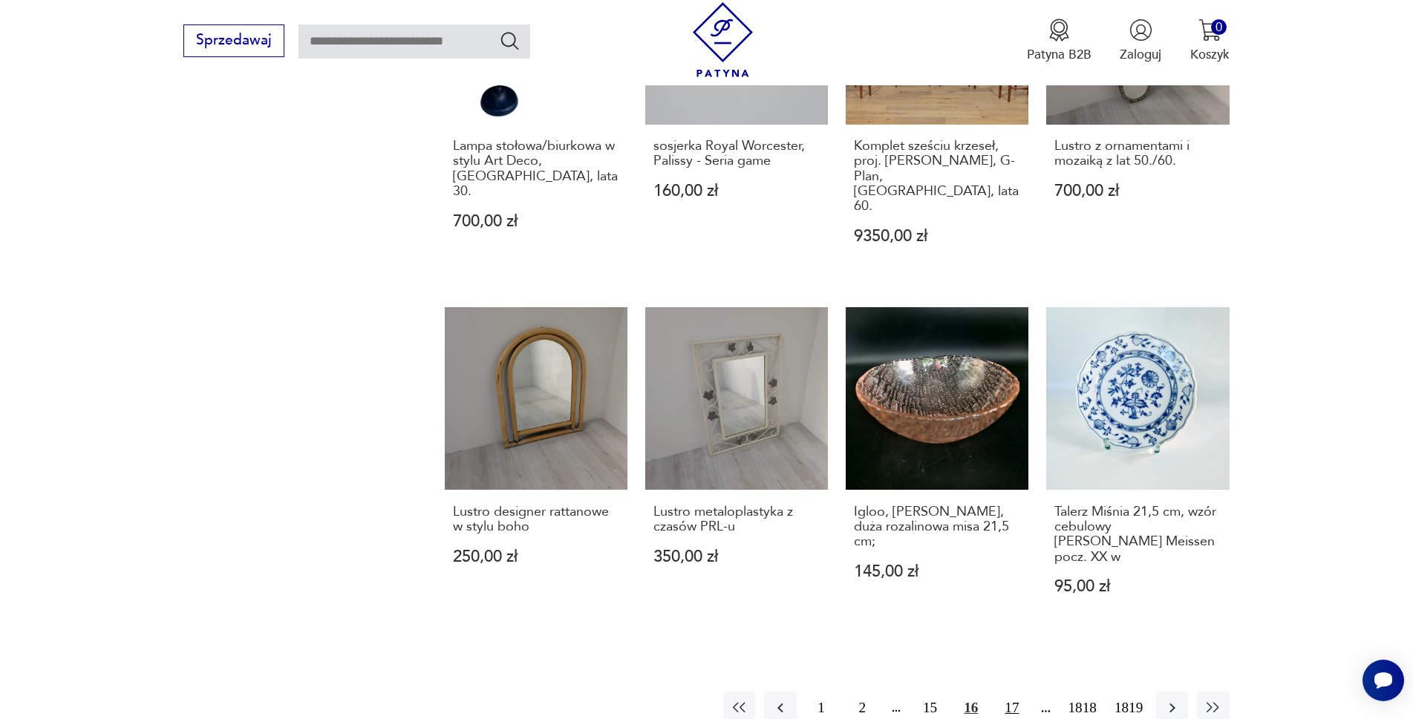
click at [1014, 692] on button "17" at bounding box center [1012, 708] width 32 height 32
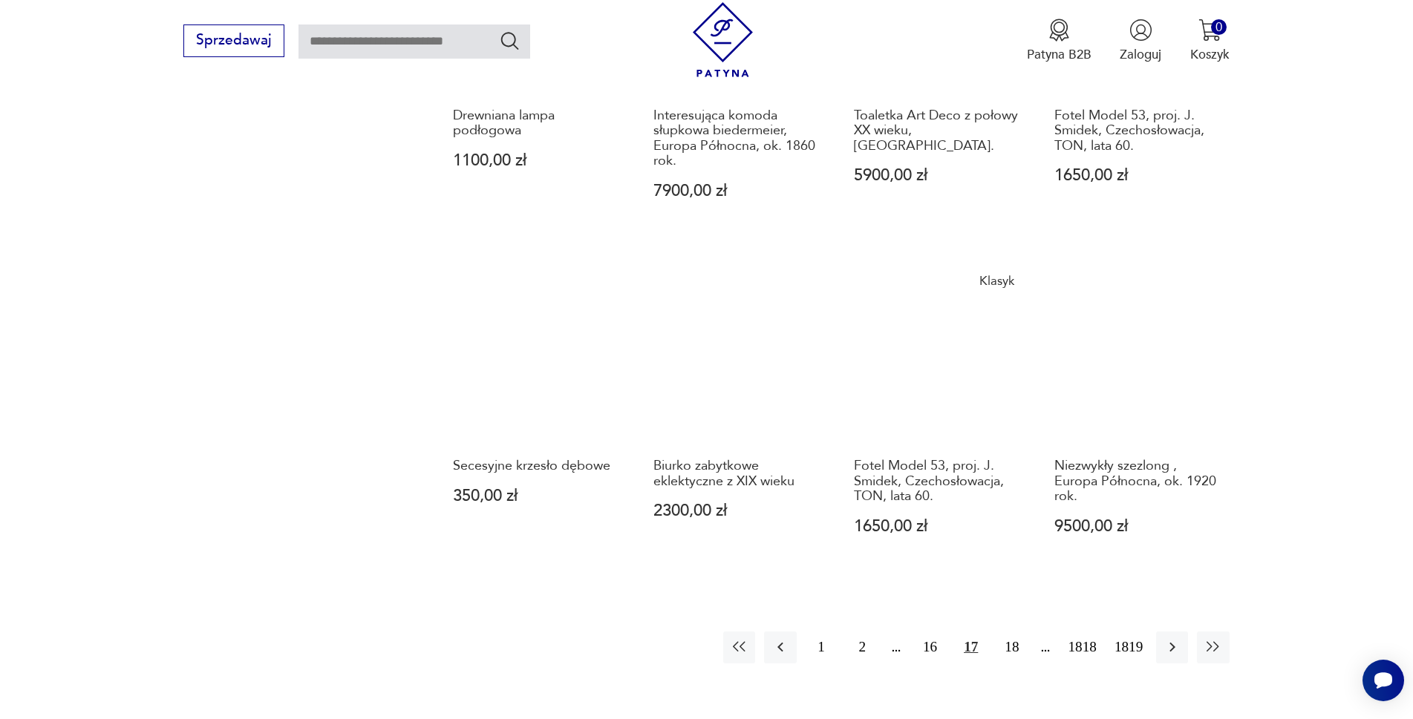
scroll to position [1365, 0]
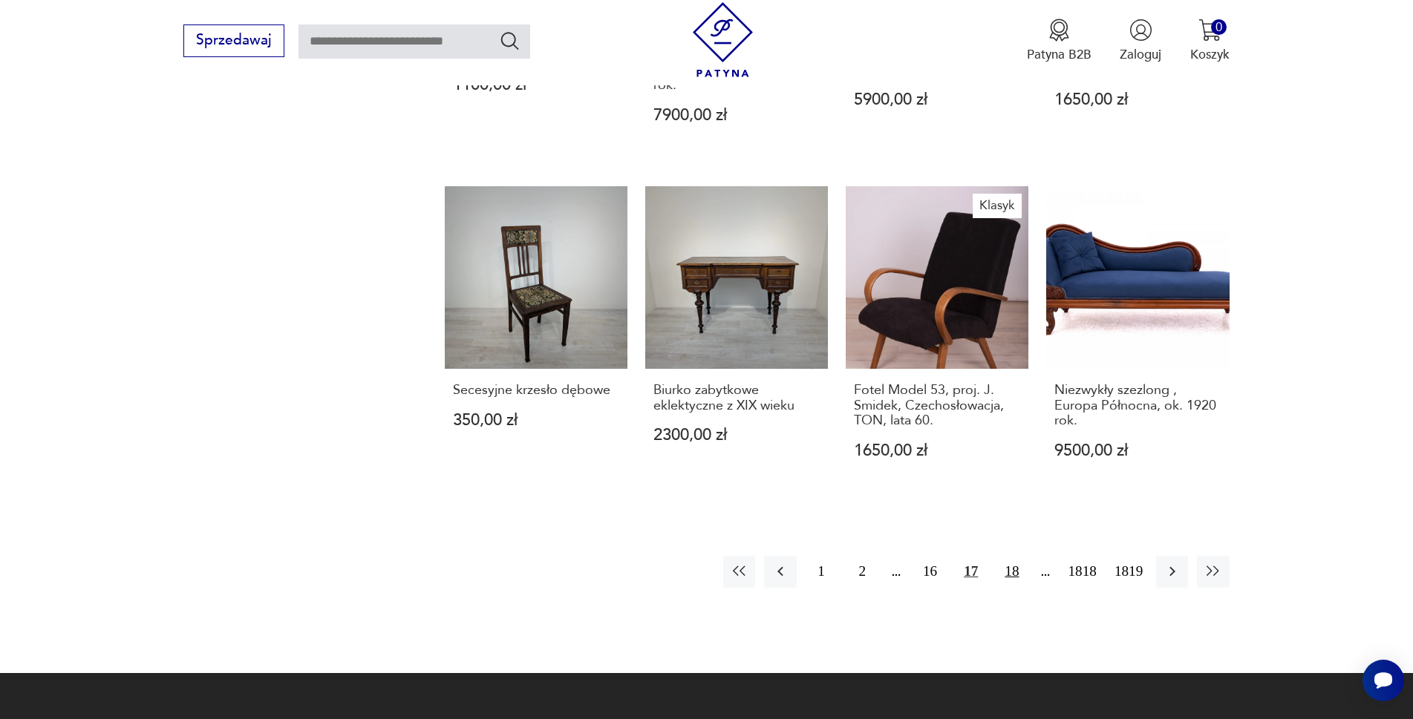
click at [1016, 561] on button "18" at bounding box center [1012, 572] width 32 height 32
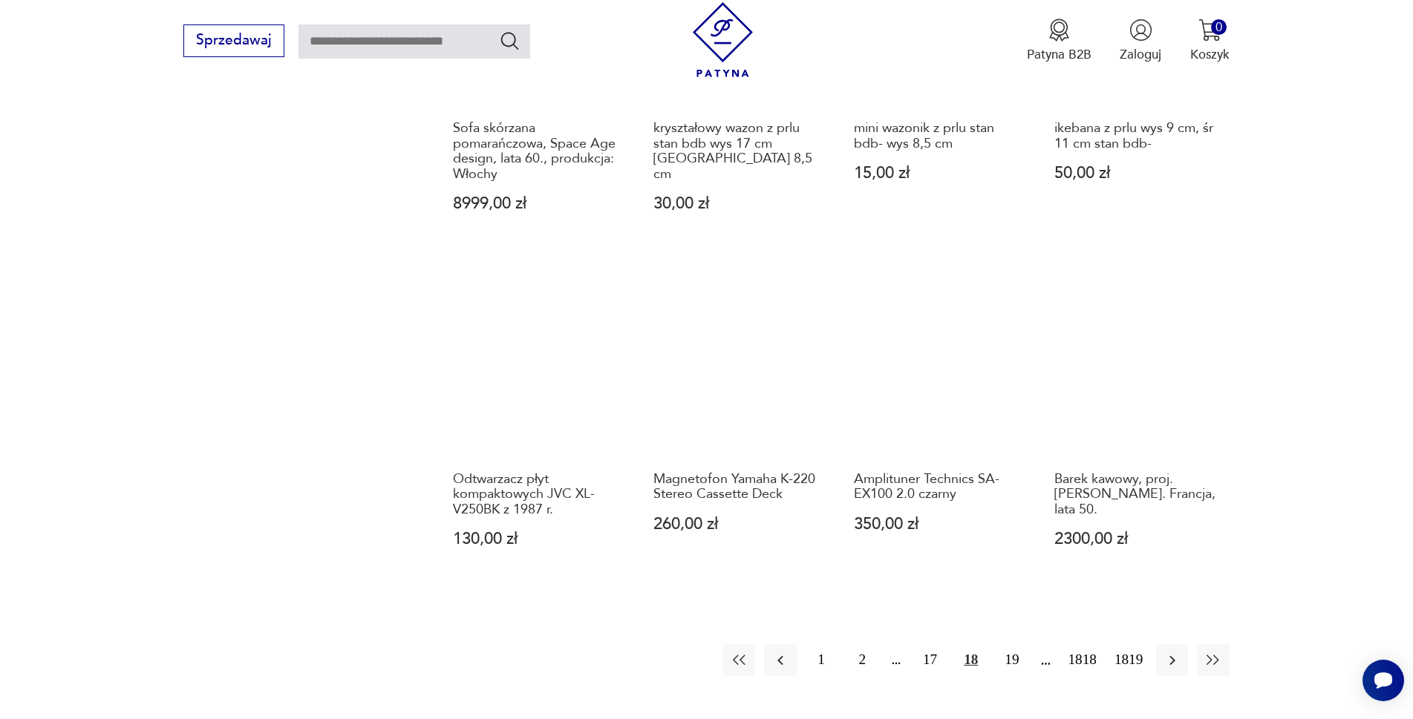
scroll to position [1365, 0]
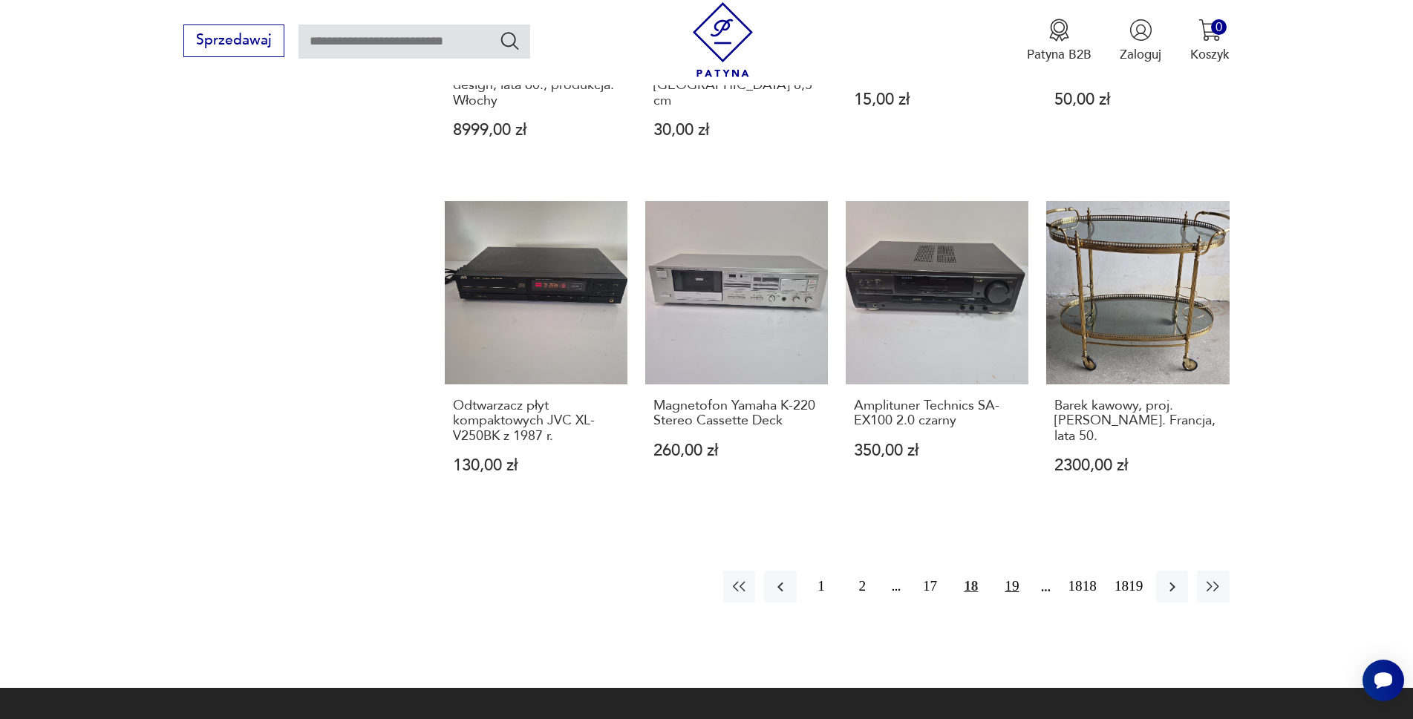
click at [1011, 572] on button "19" at bounding box center [1012, 587] width 32 height 32
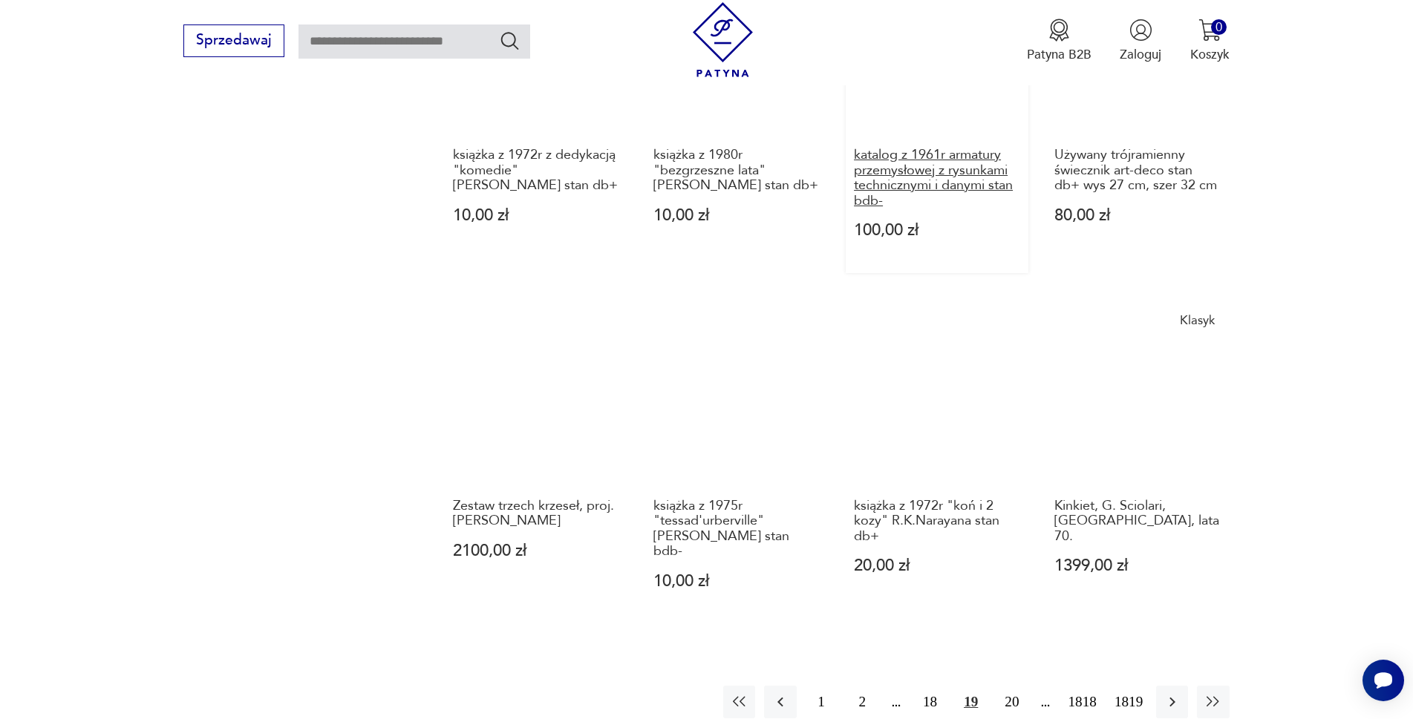
scroll to position [1291, 0]
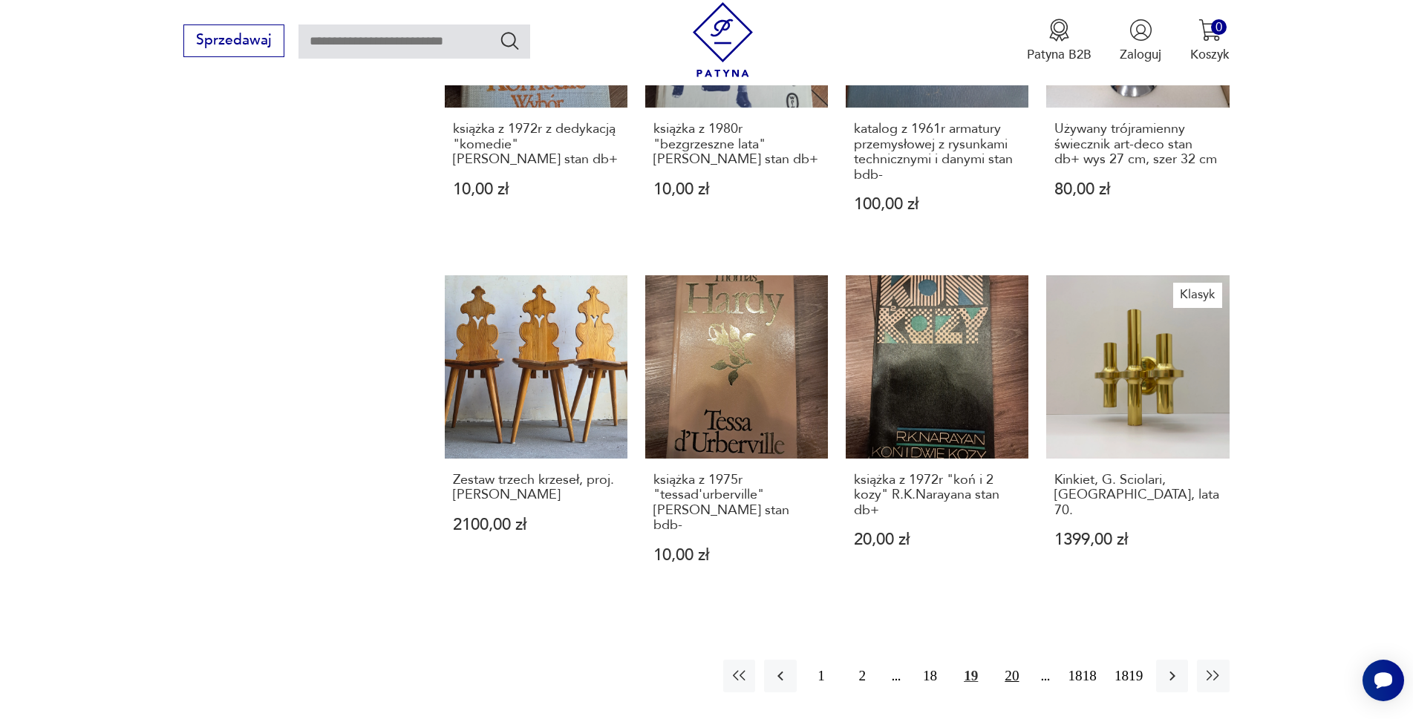
click at [1012, 660] on button "20" at bounding box center [1012, 676] width 32 height 32
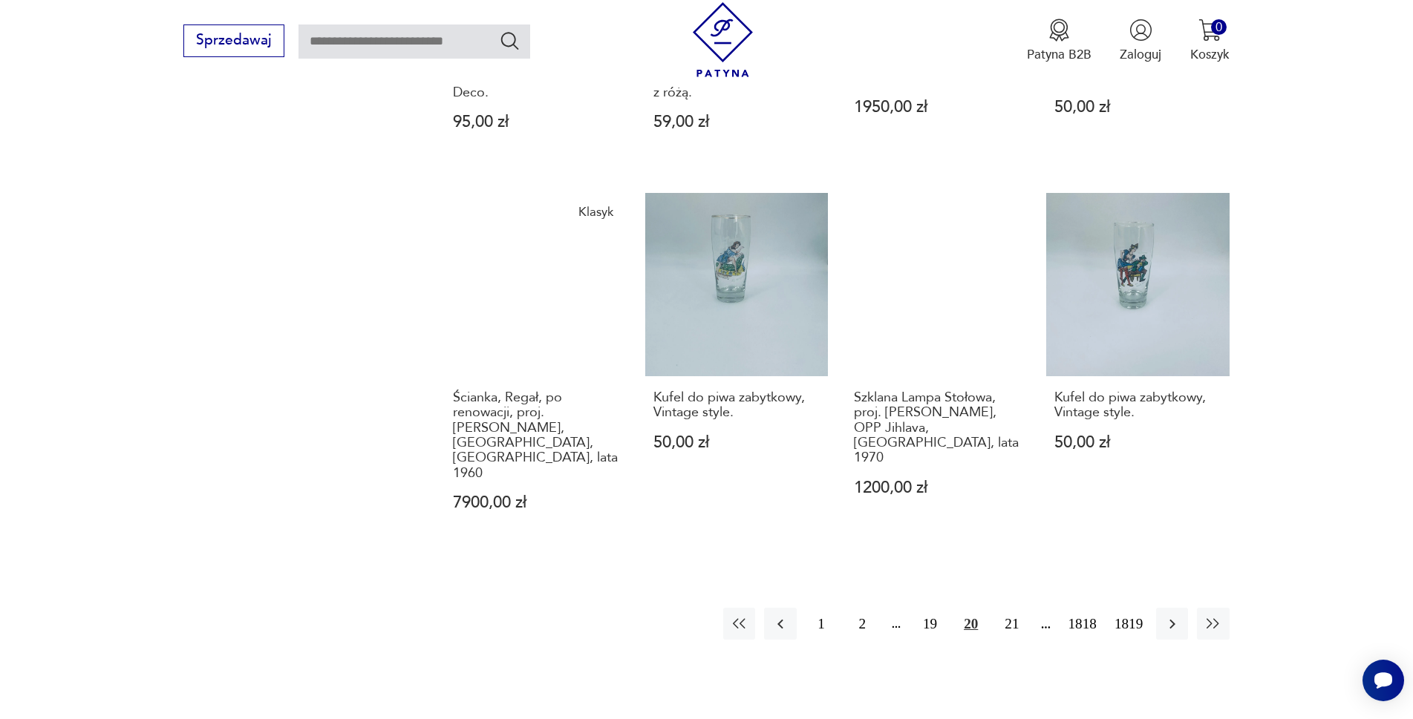
scroll to position [1514, 0]
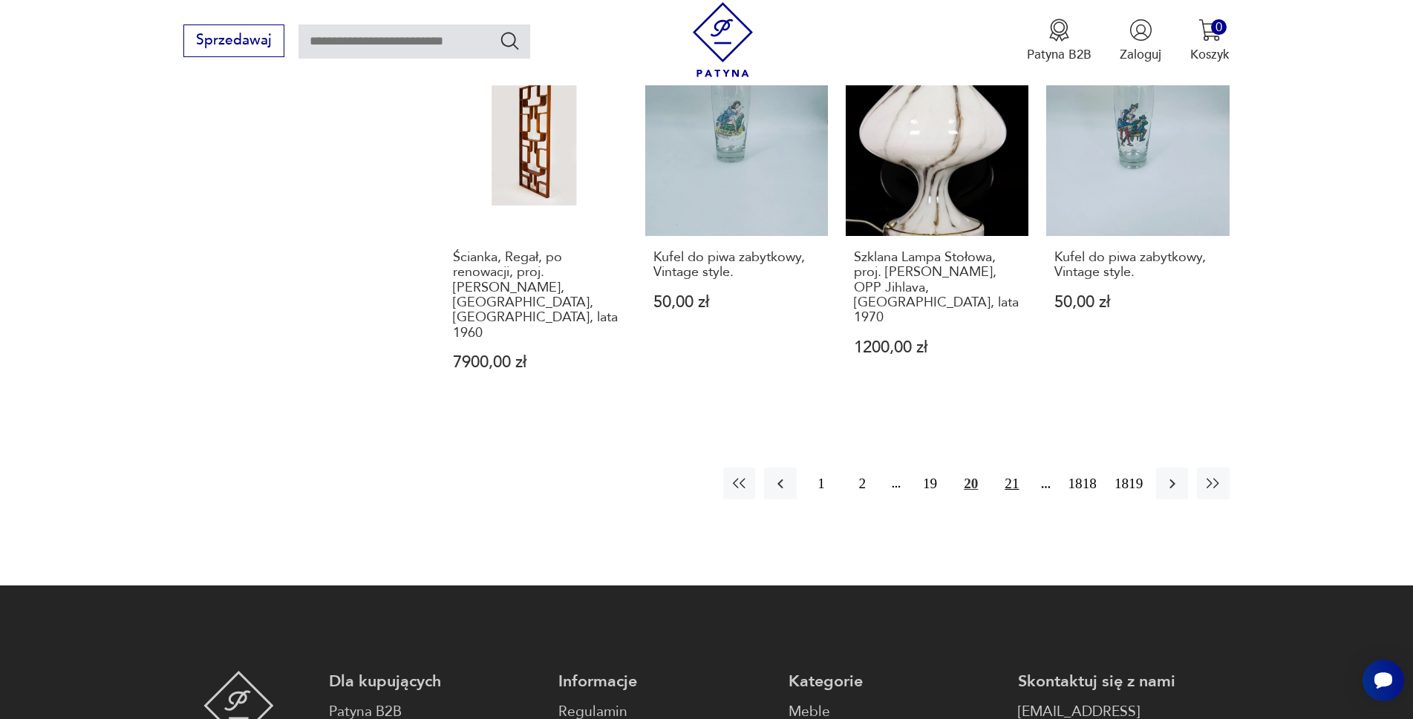
click at [1005, 468] on button "21" at bounding box center [1012, 484] width 32 height 32
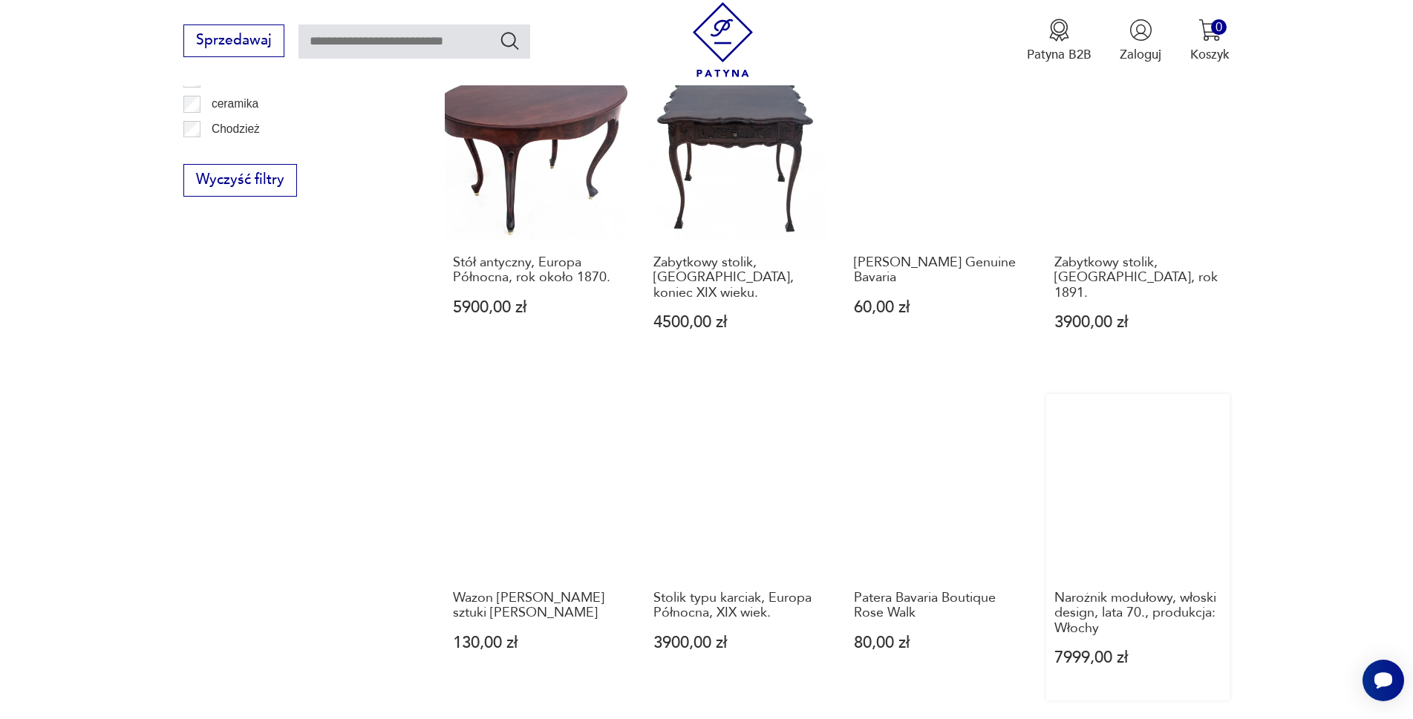
scroll to position [1365, 0]
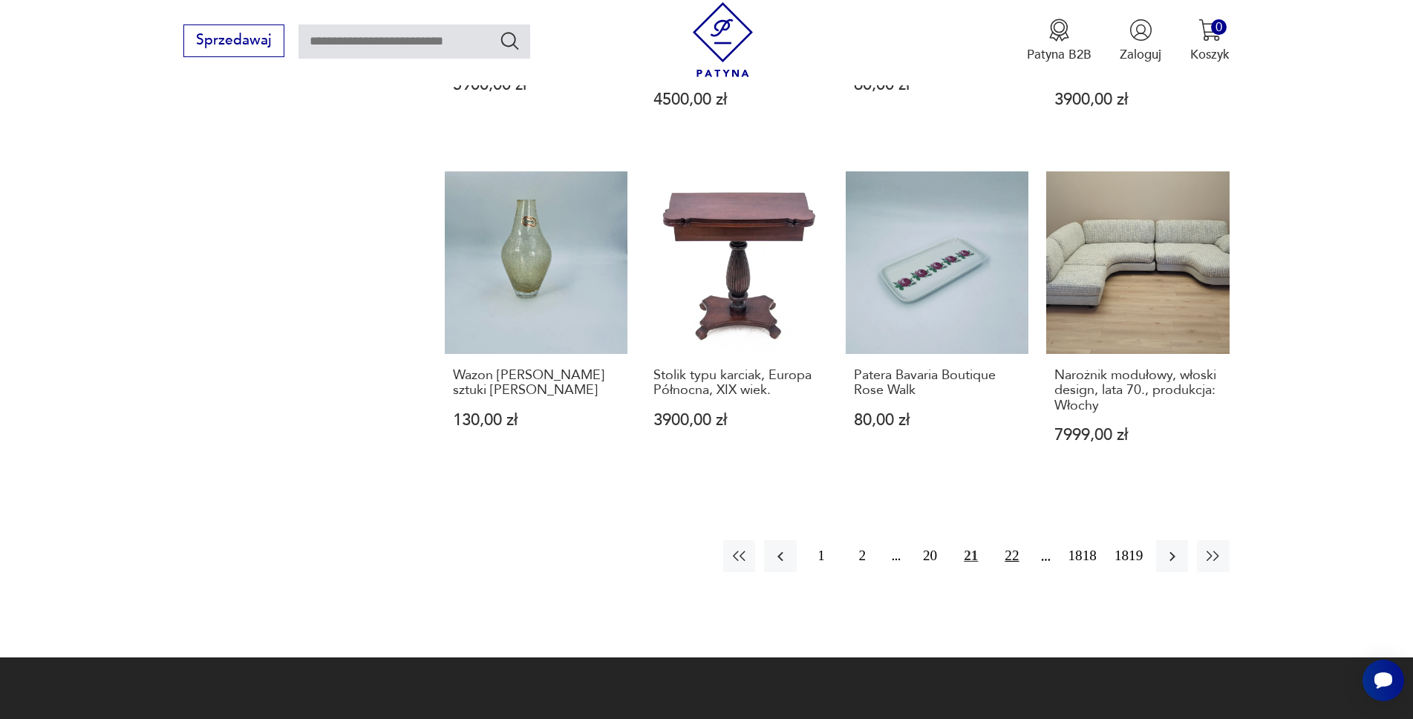
click at [1015, 541] on button "22" at bounding box center [1012, 557] width 32 height 32
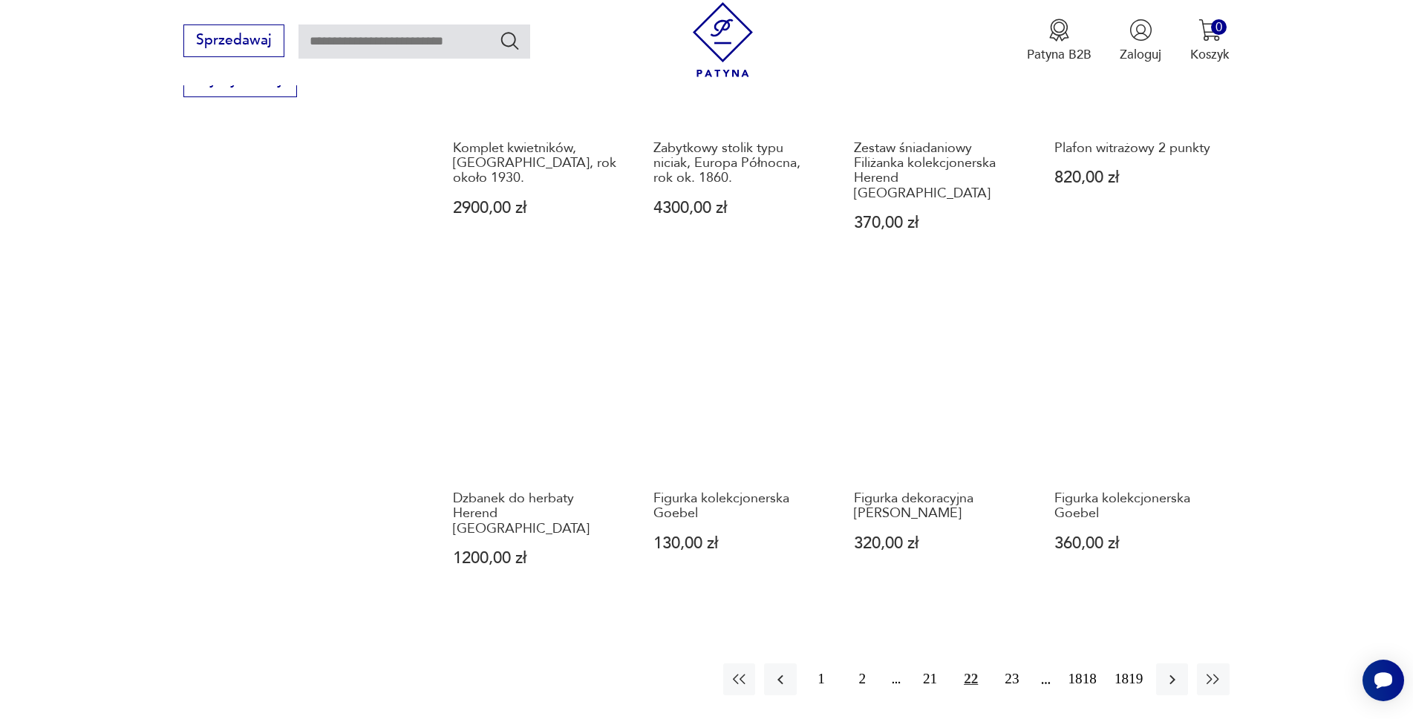
scroll to position [1365, 0]
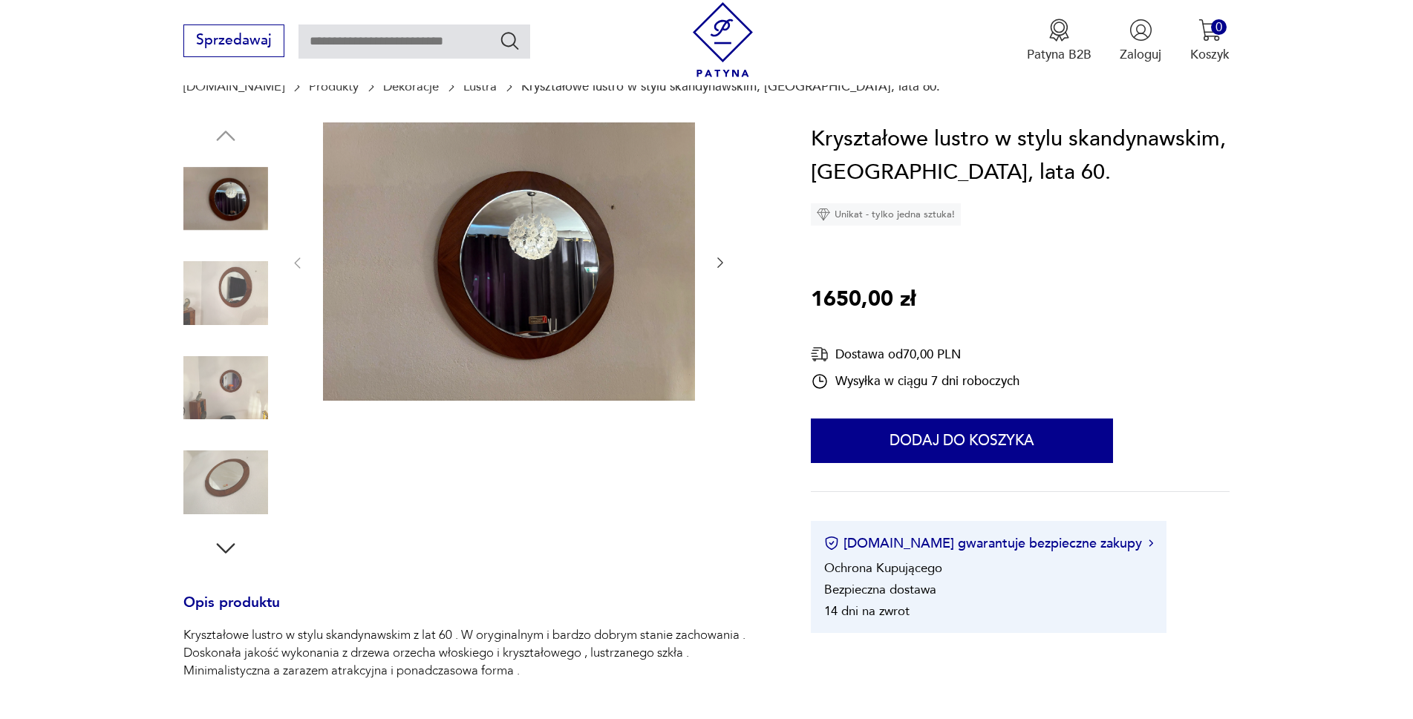
click at [224, 292] on img at bounding box center [225, 293] width 85 height 85
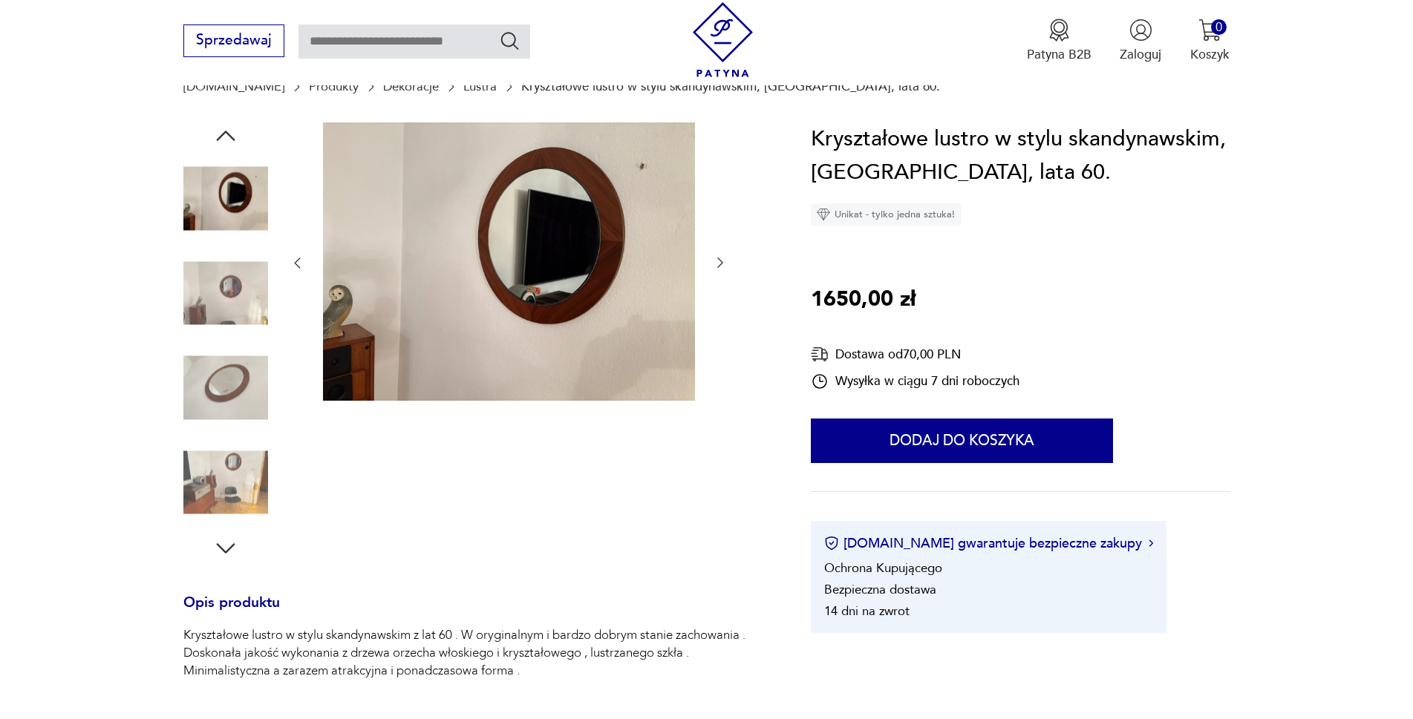
click at [218, 388] on img at bounding box center [225, 388] width 85 height 85
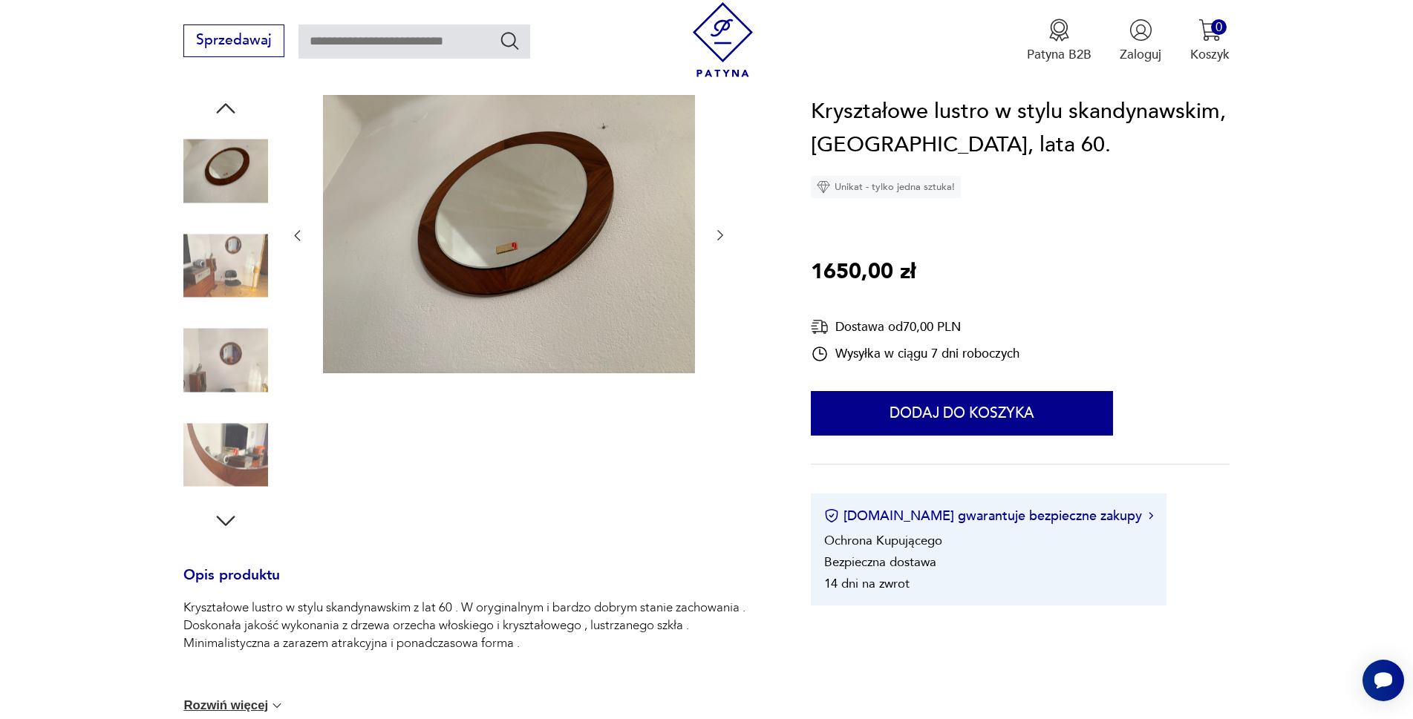
scroll to position [223, 0]
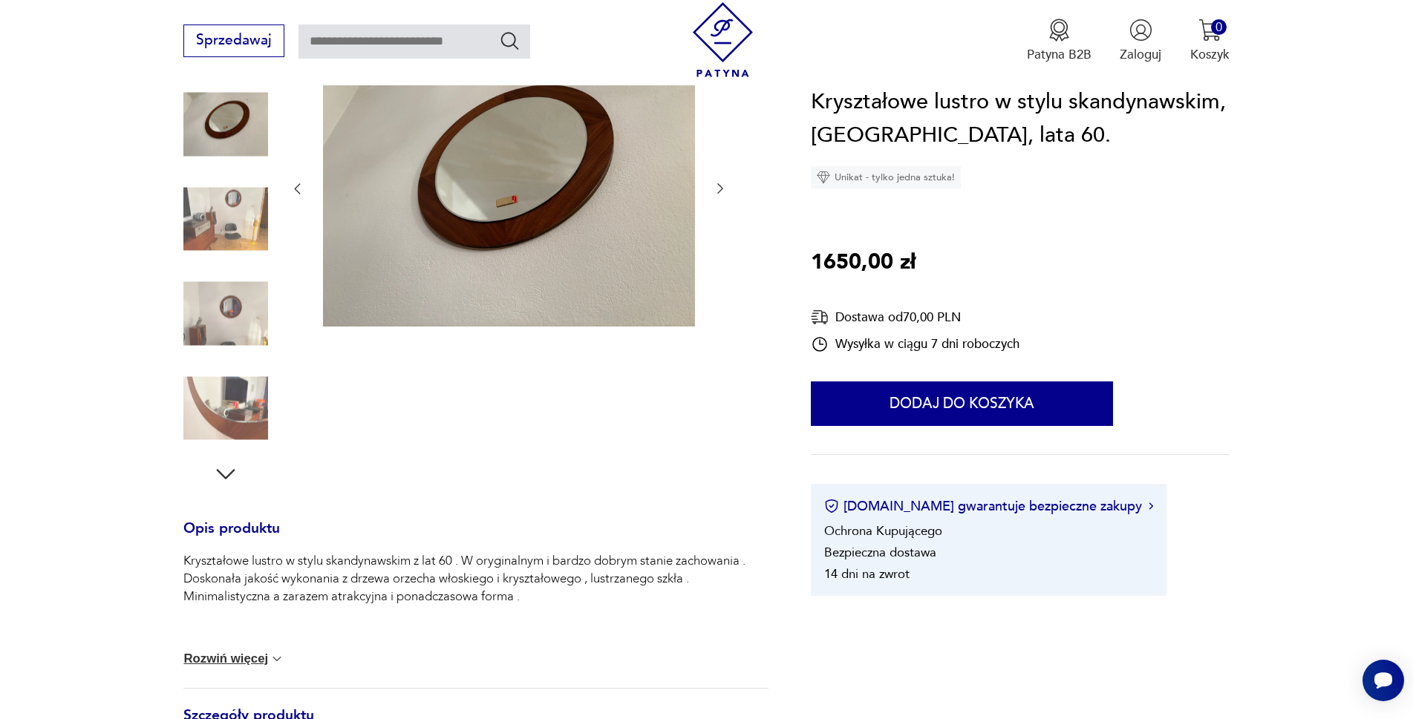
click at [236, 421] on img at bounding box center [225, 408] width 85 height 85
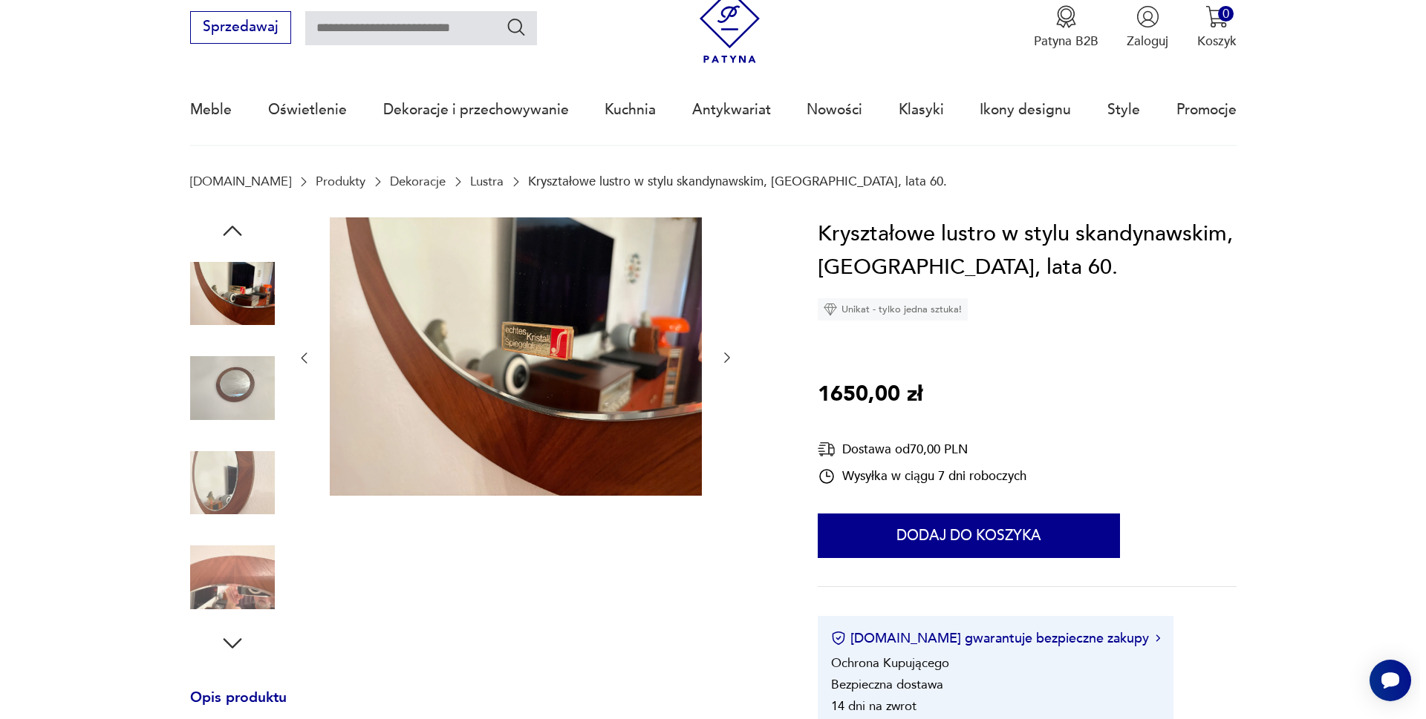
scroll to position [0, 0]
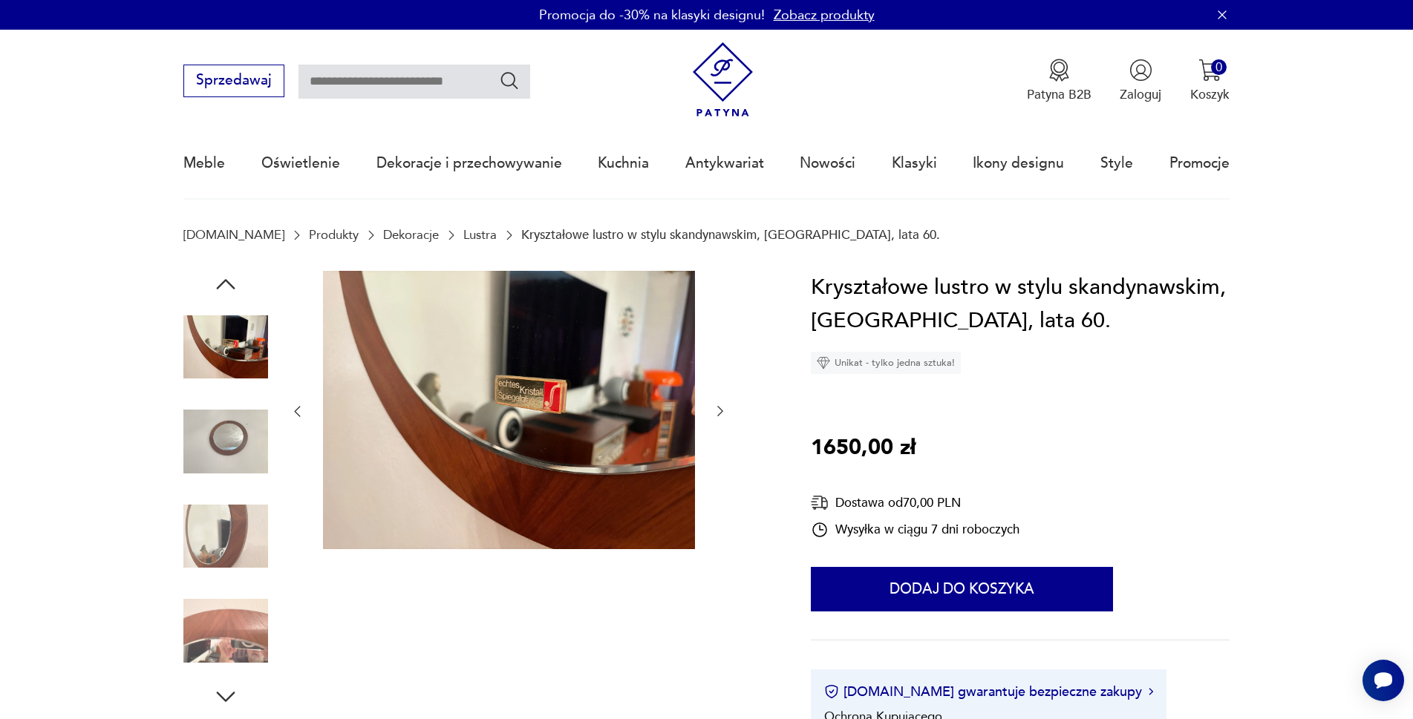
click at [523, 385] on img at bounding box center [509, 410] width 372 height 279
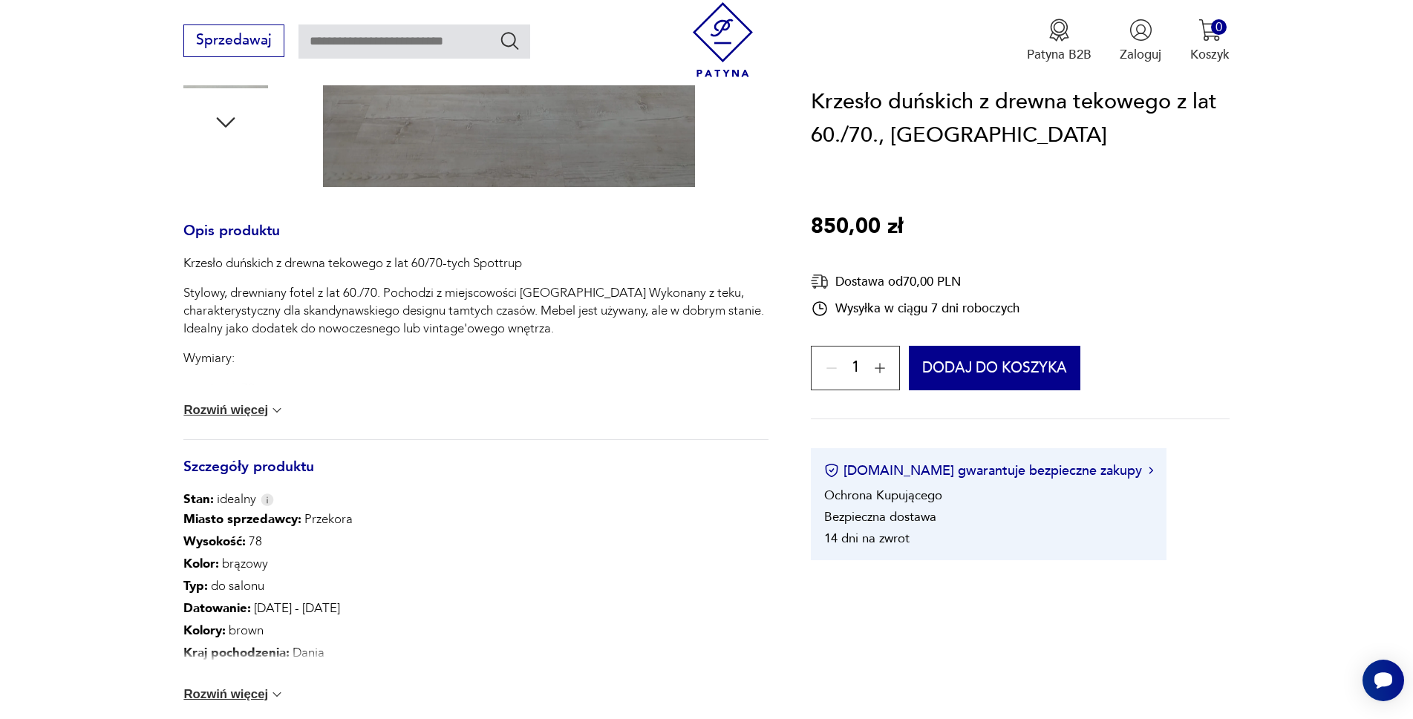
scroll to position [668, 0]
